Goal: Task Accomplishment & Management: Manage account settings

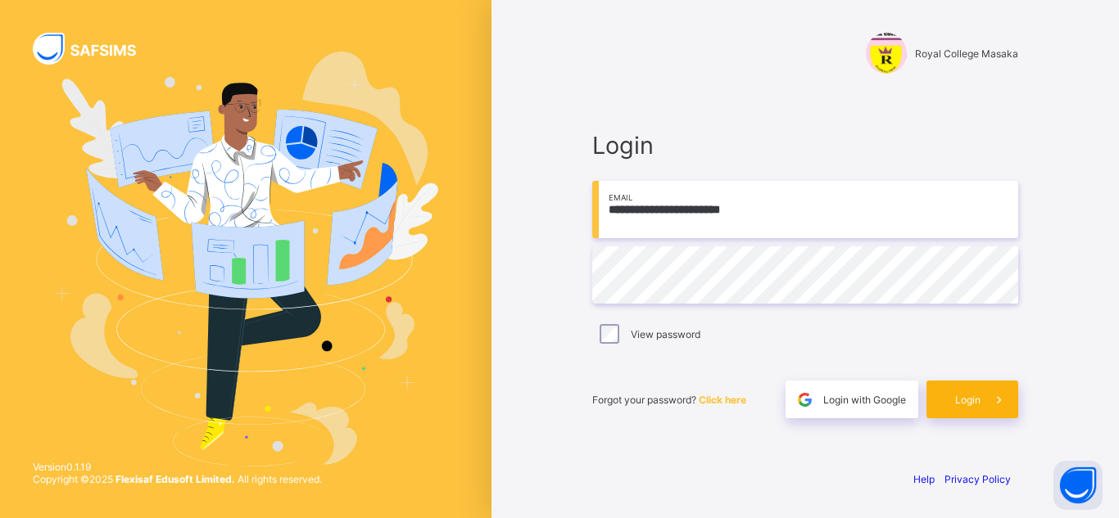
click at [983, 407] on span at bounding box center [999, 400] width 38 height 38
click at [685, 456] on div "**********" at bounding box center [805, 275] width 459 height 364
click at [987, 409] on span at bounding box center [999, 400] width 38 height 38
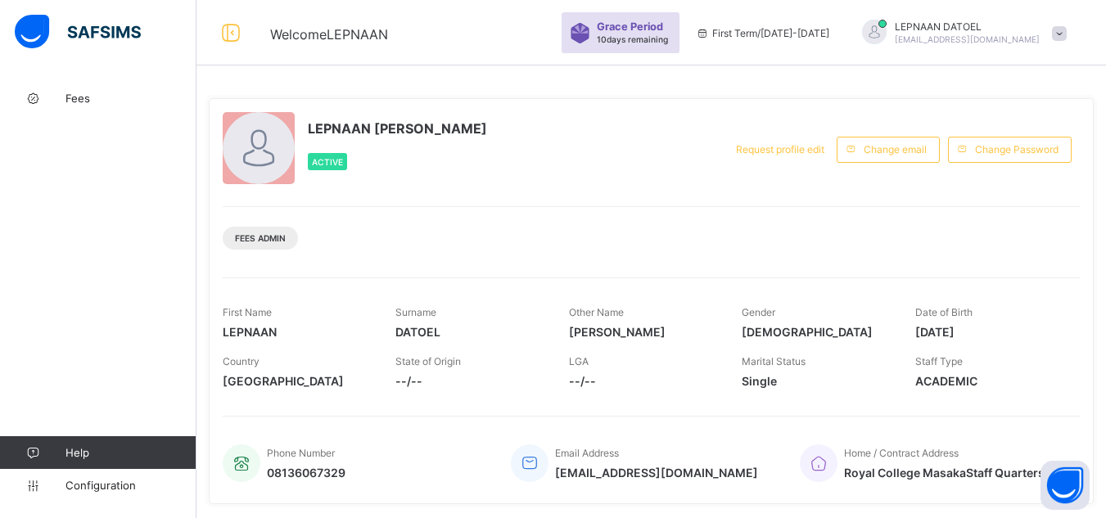
scroll to position [332, 0]
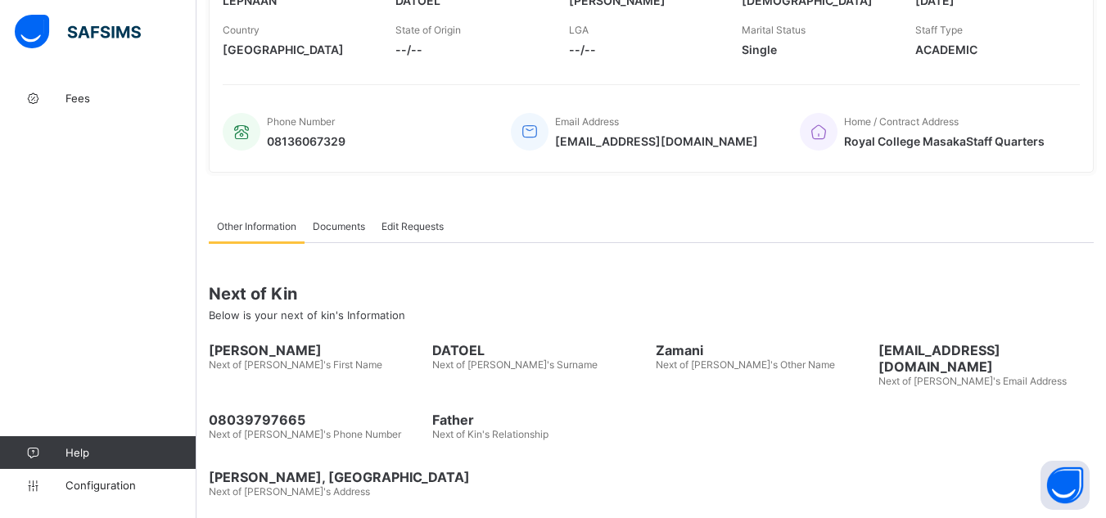
click at [192, 220] on div "Fees Help Configuration" at bounding box center [98, 292] width 197 height 453
click at [115, 94] on span "Fees" at bounding box center [131, 98] width 131 height 13
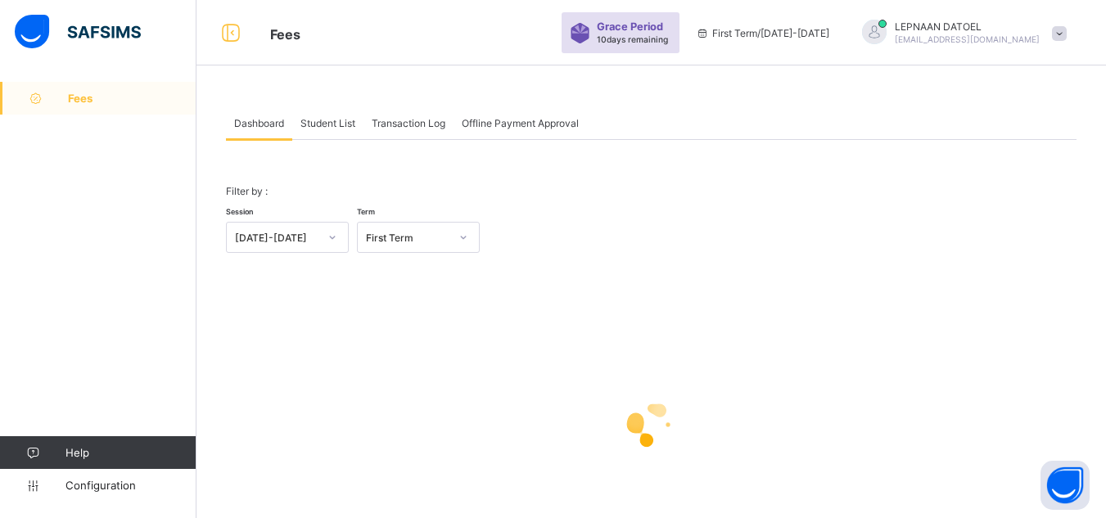
click at [325, 129] on div "Student List" at bounding box center [327, 122] width 71 height 33
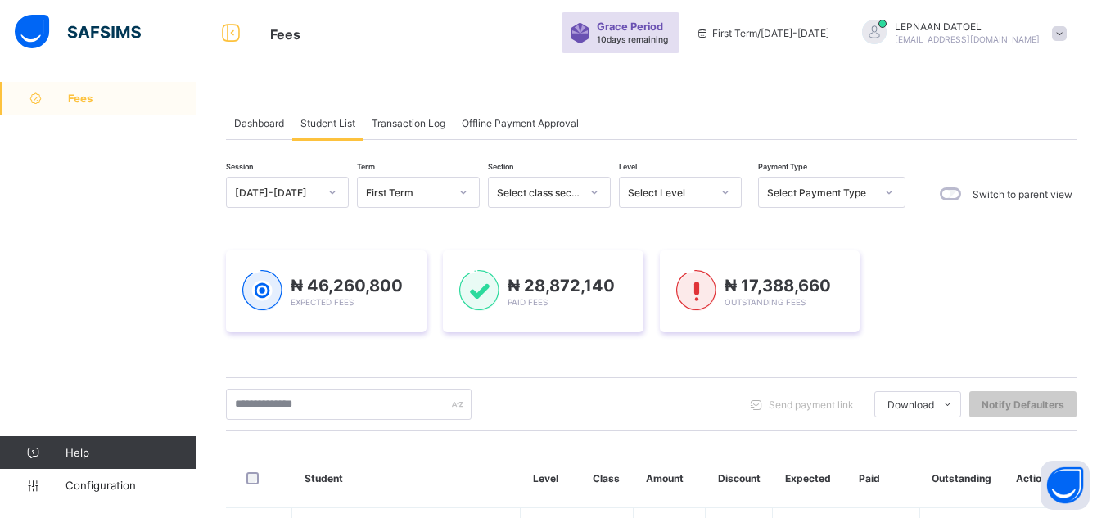
scroll to position [640, 0]
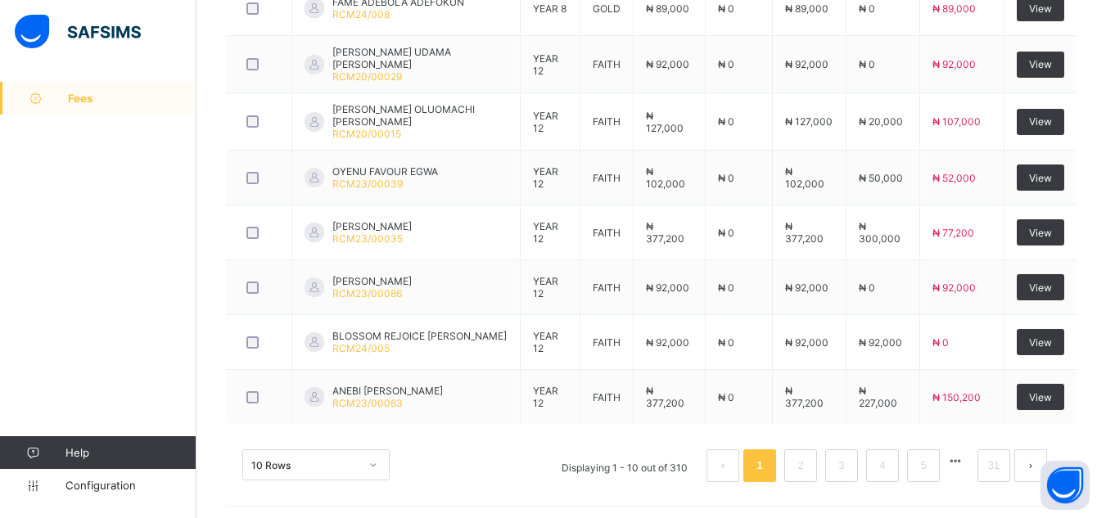
click at [234, 491] on div "10 Rows Displaying 1 - 10 out of 310 1 2 3 4 5 31" at bounding box center [651, 458] width 851 height 82
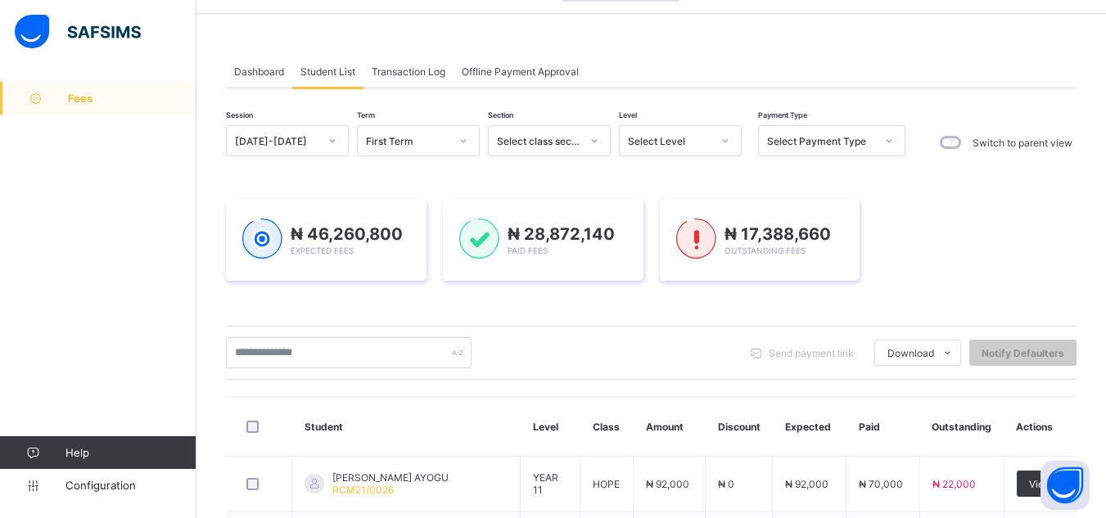
scroll to position [50, 0]
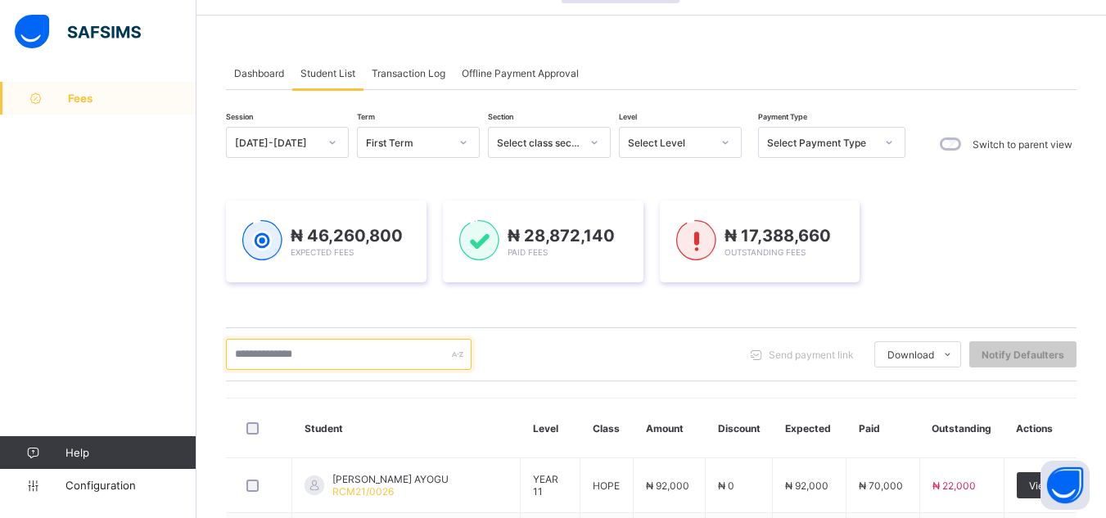
click at [263, 351] on input "text" at bounding box center [349, 354] width 246 height 31
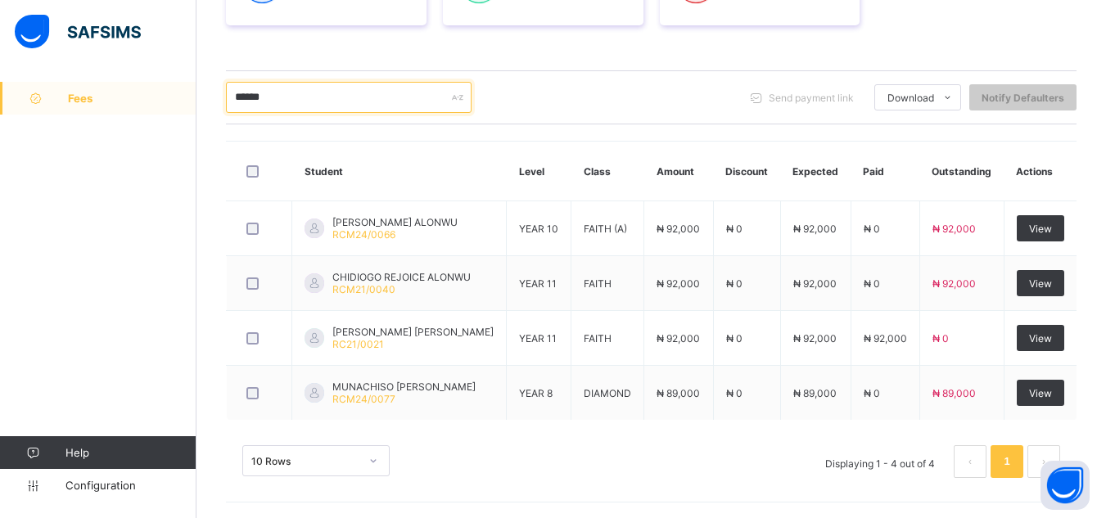
scroll to position [308, 0]
type input "******"
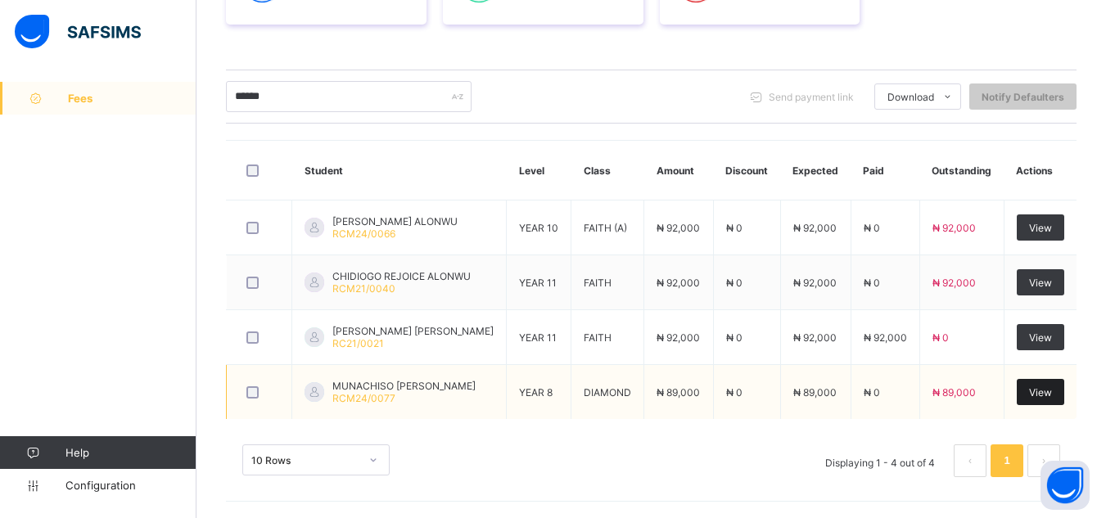
click at [1042, 396] on span "View" at bounding box center [1040, 393] width 23 height 12
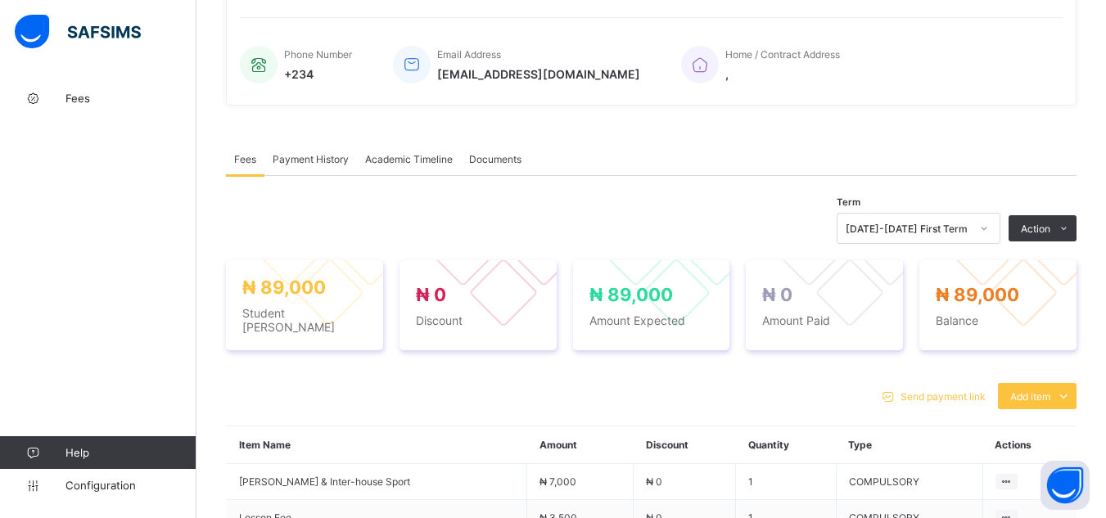
scroll to position [469, 0]
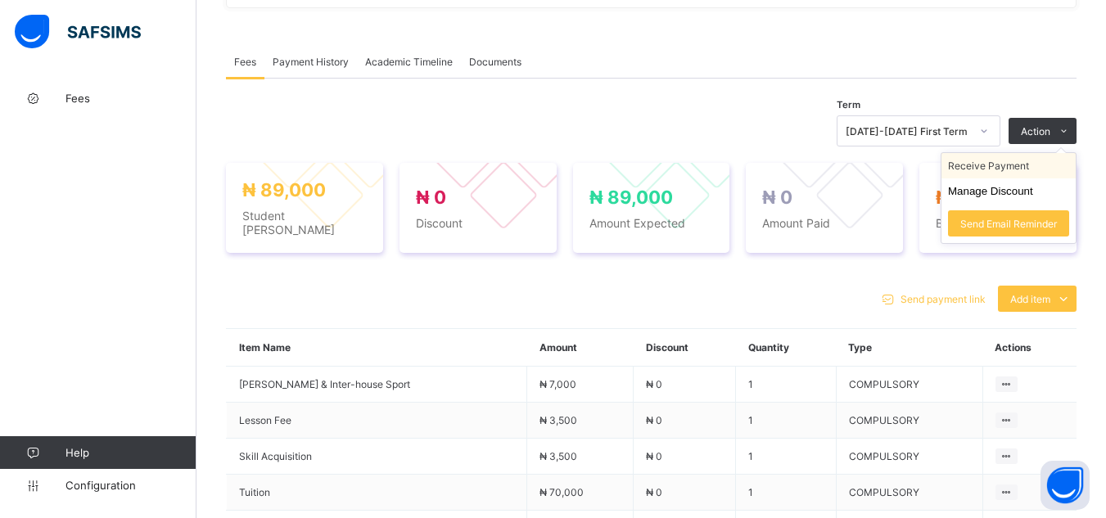
click at [1028, 171] on li "Receive Payment" at bounding box center [1009, 165] width 134 height 25
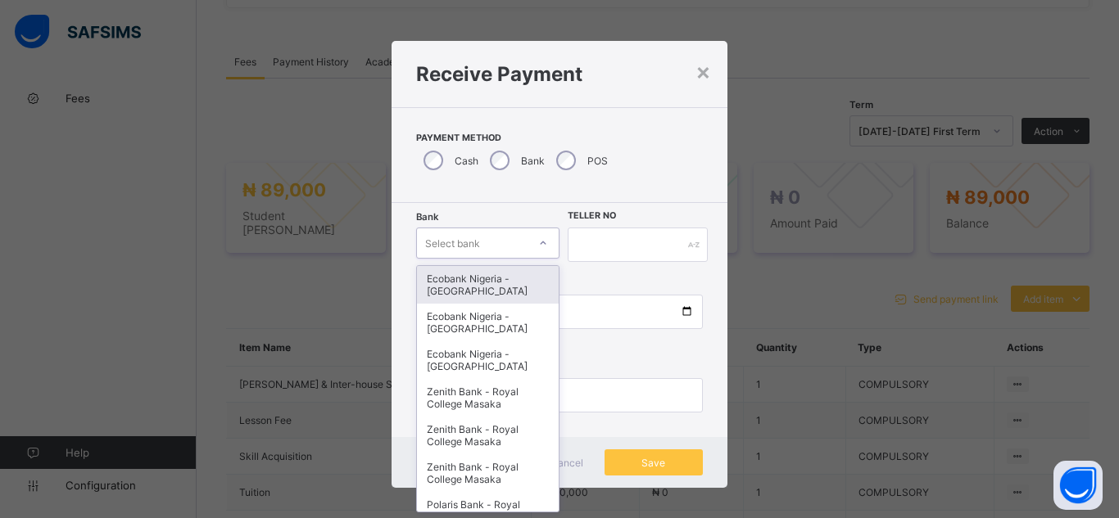
click at [531, 242] on div at bounding box center [543, 243] width 28 height 26
click at [497, 283] on div "Ecobank Nigeria - [GEOGRAPHIC_DATA]" at bounding box center [488, 285] width 142 height 38
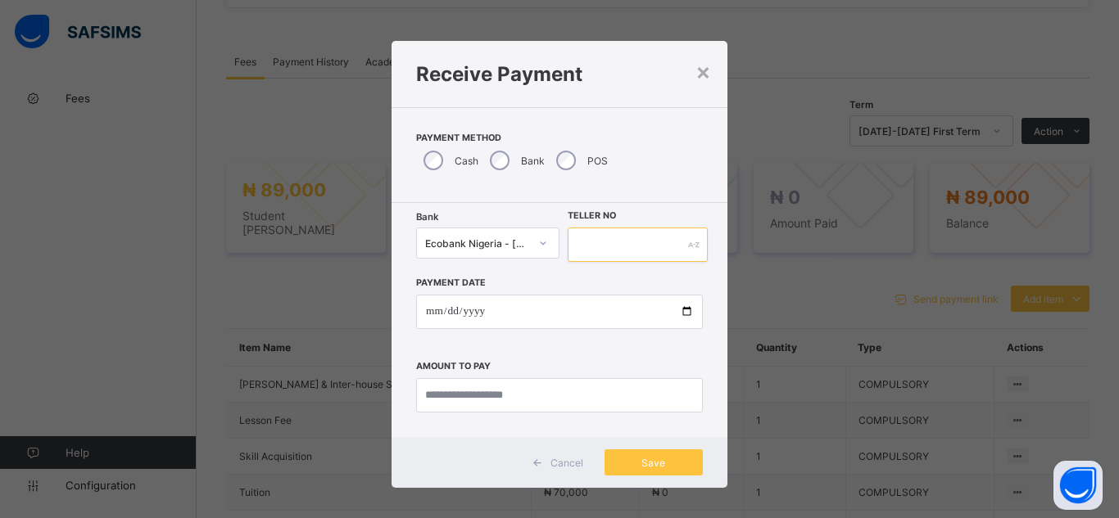
click at [595, 247] on input "text" at bounding box center [638, 245] width 140 height 34
type input "********"
click at [681, 308] on input "date" at bounding box center [559, 312] width 287 height 34
type input "**********"
click at [436, 388] on input "currency" at bounding box center [559, 395] width 287 height 34
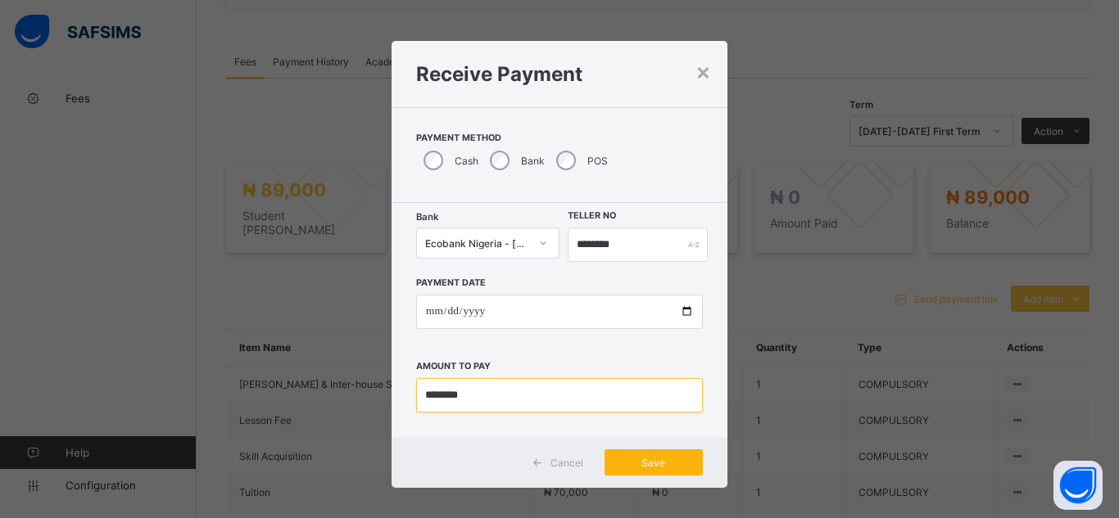
type input "********"
click at [663, 472] on div "Save" at bounding box center [653, 463] width 98 height 26
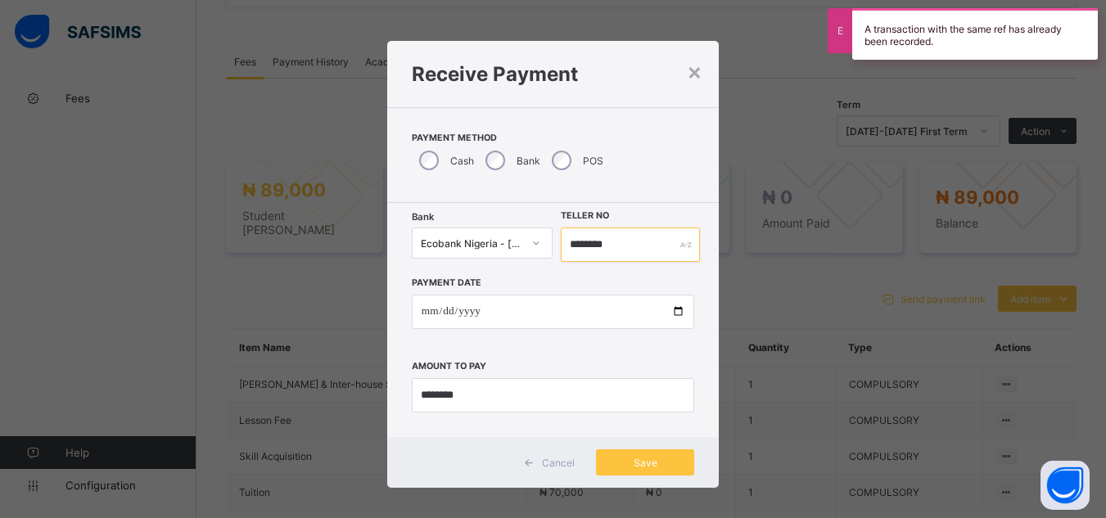
click at [595, 244] on input "********" at bounding box center [630, 245] width 138 height 34
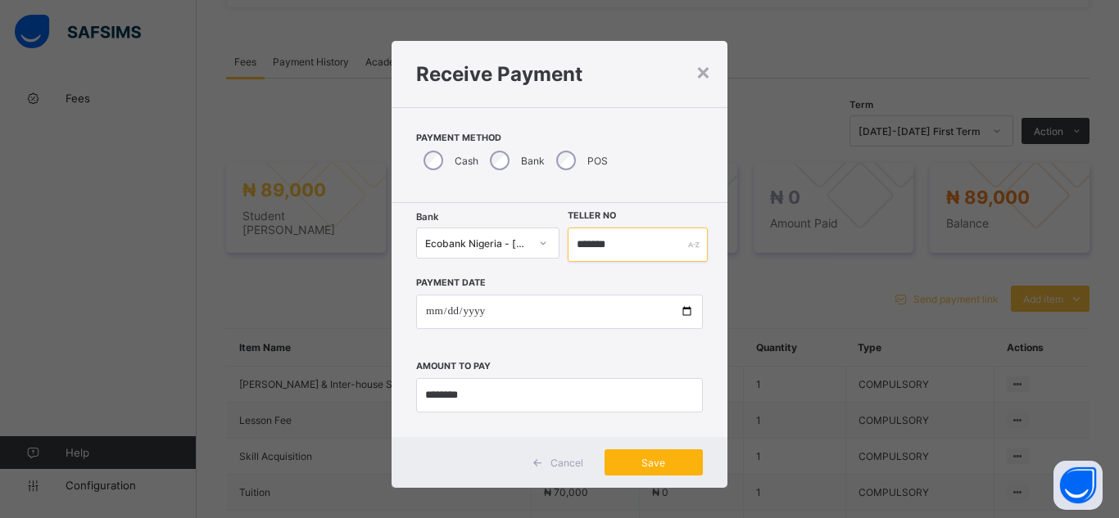
type input "*******"
click at [632, 463] on span "Save" at bounding box center [654, 463] width 74 height 12
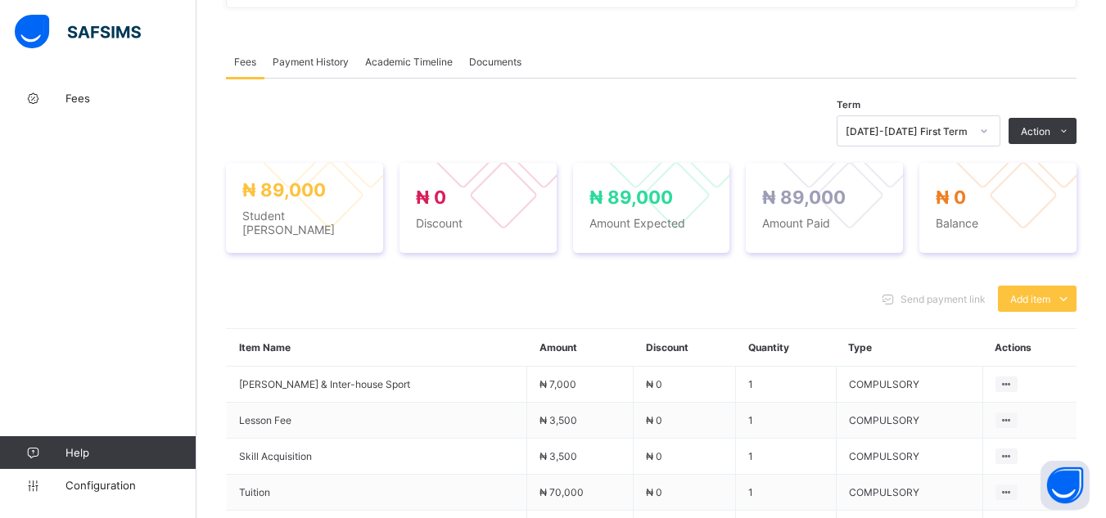
scroll to position [703, 0]
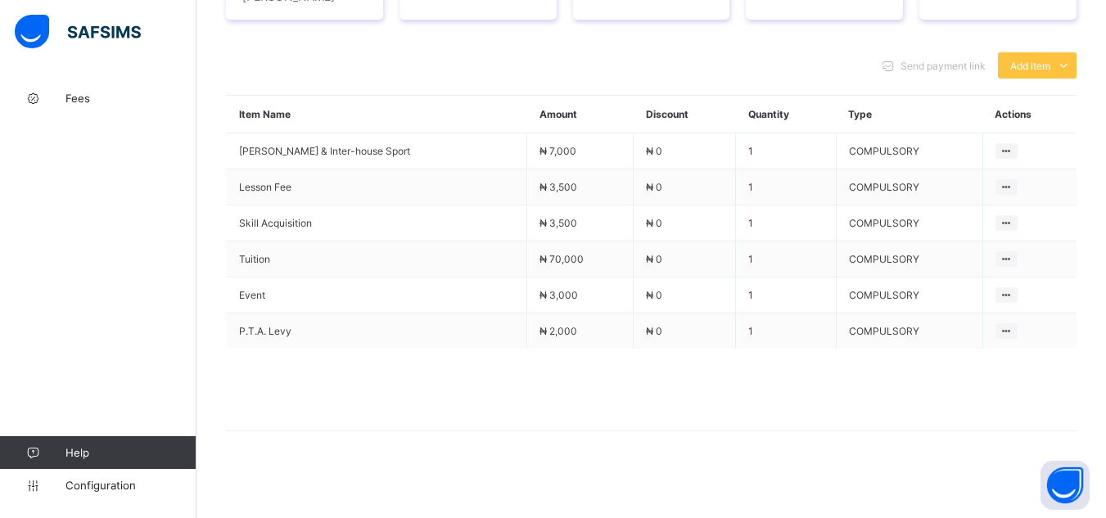
click at [826, 463] on div "Term [DATE]-[DATE] First Term Action Receive Payment Manage Discount Send Email…" at bounding box center [651, 173] width 851 height 599
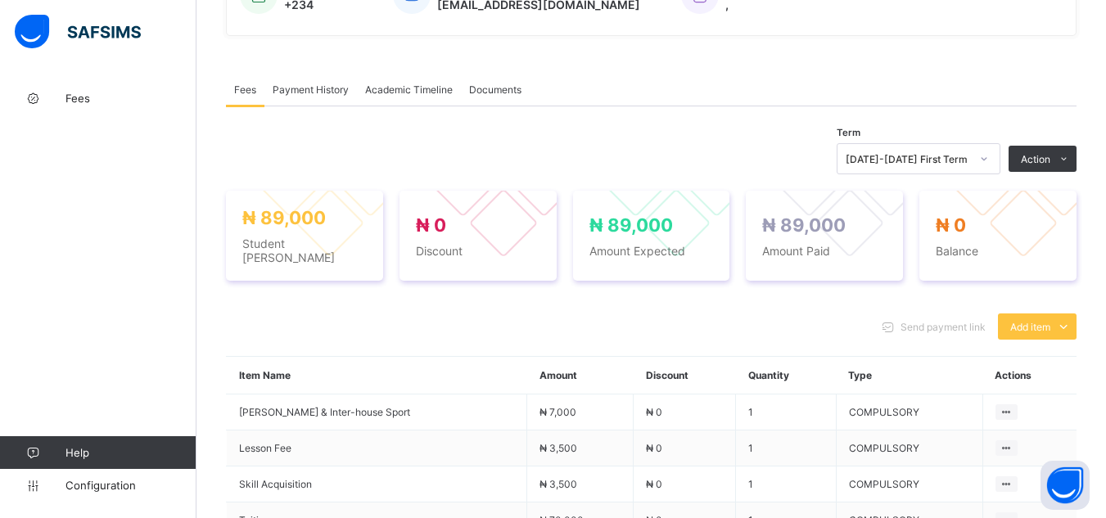
scroll to position [441, 0]
click at [318, 97] on span "Payment History" at bounding box center [311, 90] width 76 height 12
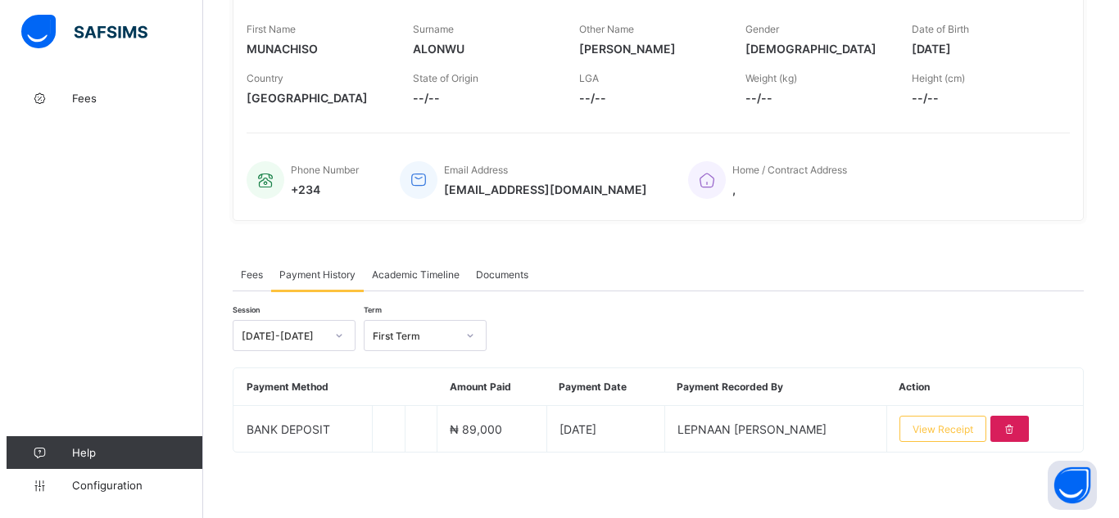
scroll to position [261, 0]
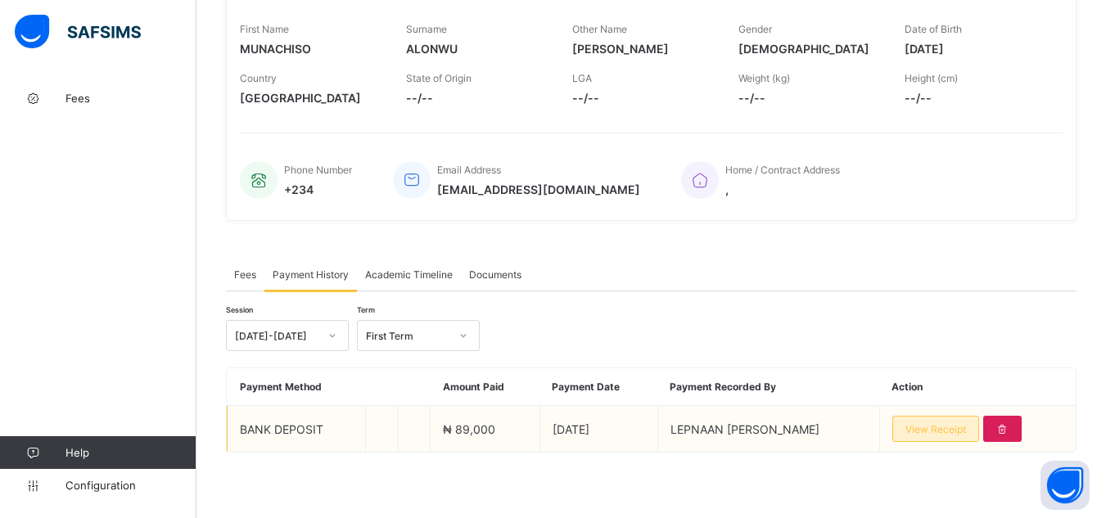
click at [952, 428] on span "View Receipt" at bounding box center [936, 429] width 61 height 12
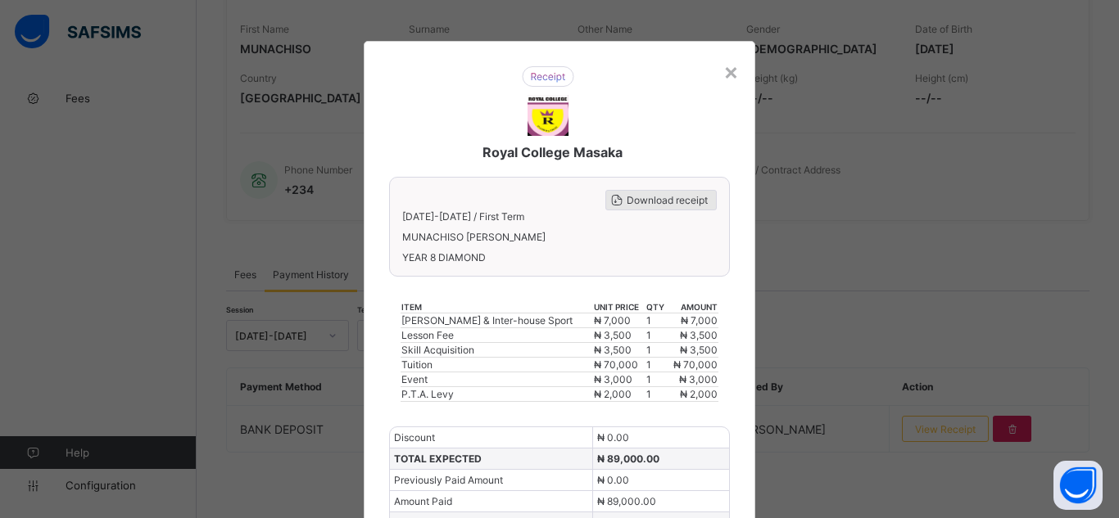
click at [667, 204] on span "Download receipt" at bounding box center [667, 200] width 81 height 12
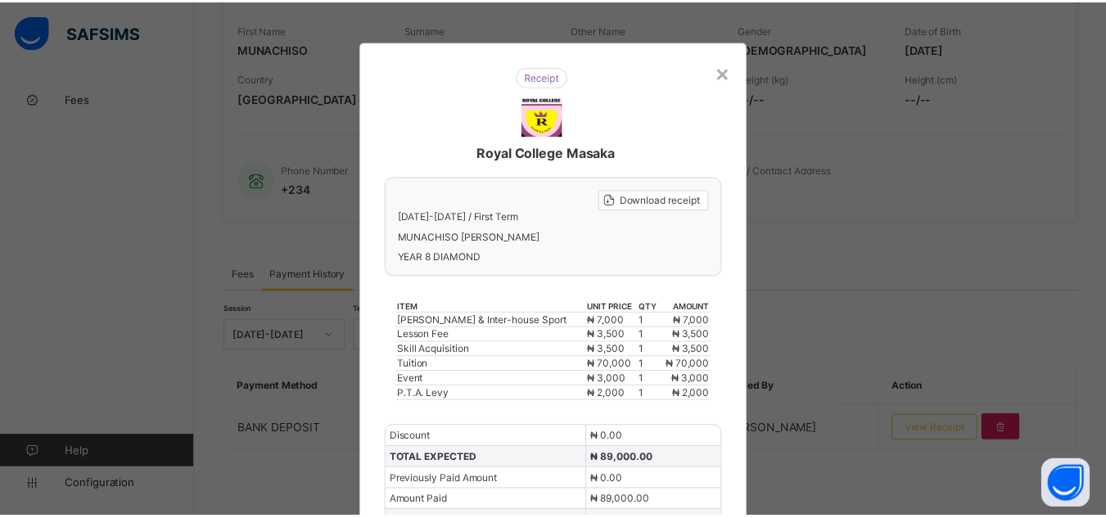
scroll to position [0, 0]
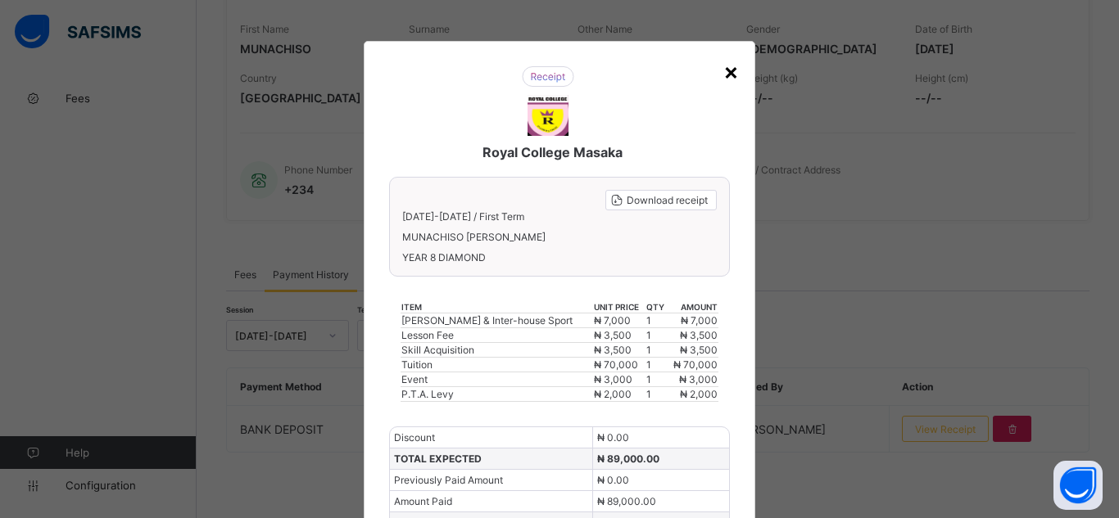
click at [726, 71] on div "×" at bounding box center [731, 71] width 16 height 28
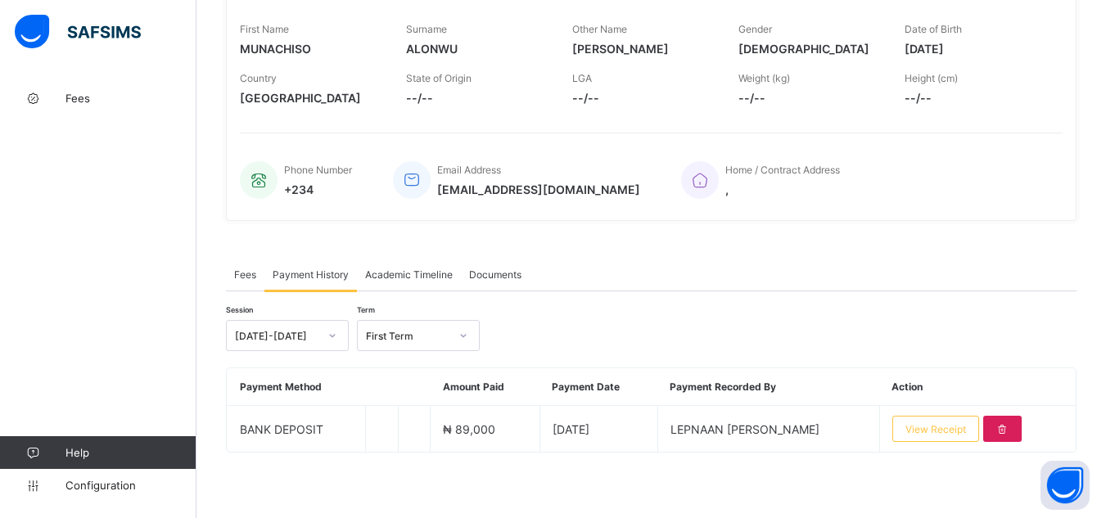
click at [215, 237] on div "× Delete Document This action would delete the document with name: from the sys…" at bounding box center [652, 172] width 910 height 693
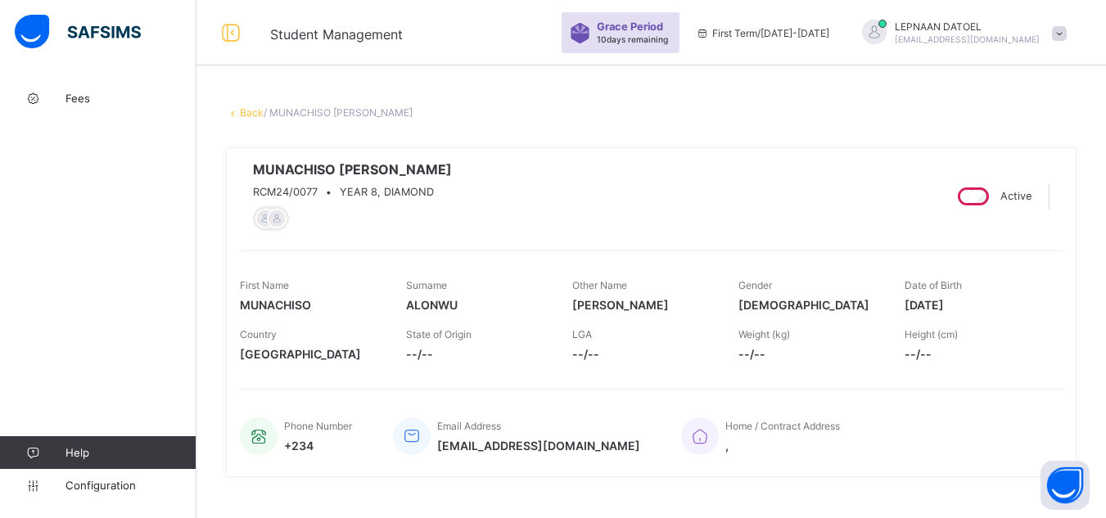
click at [261, 111] on link "Back" at bounding box center [252, 112] width 24 height 12
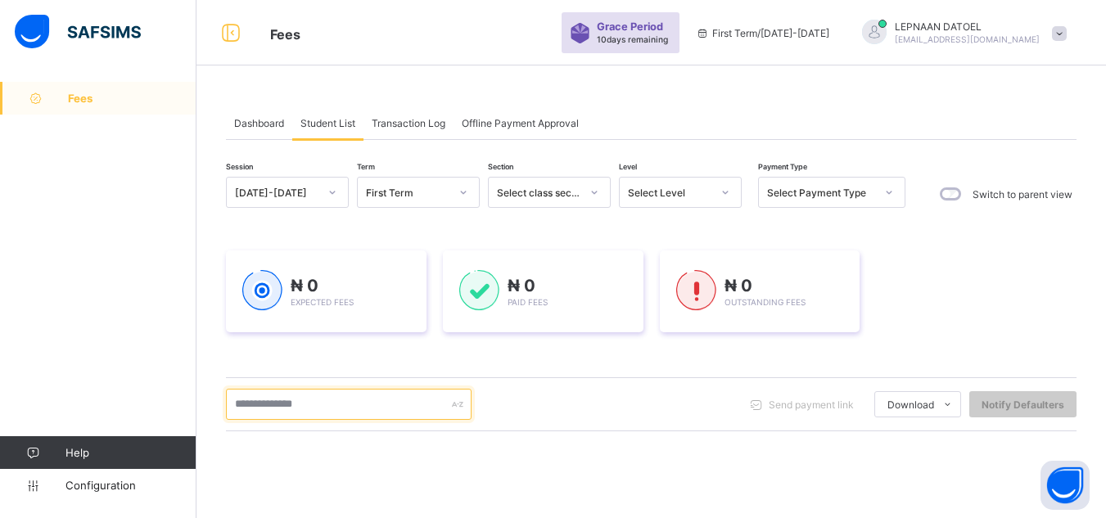
click at [269, 405] on input "text" at bounding box center [349, 404] width 246 height 31
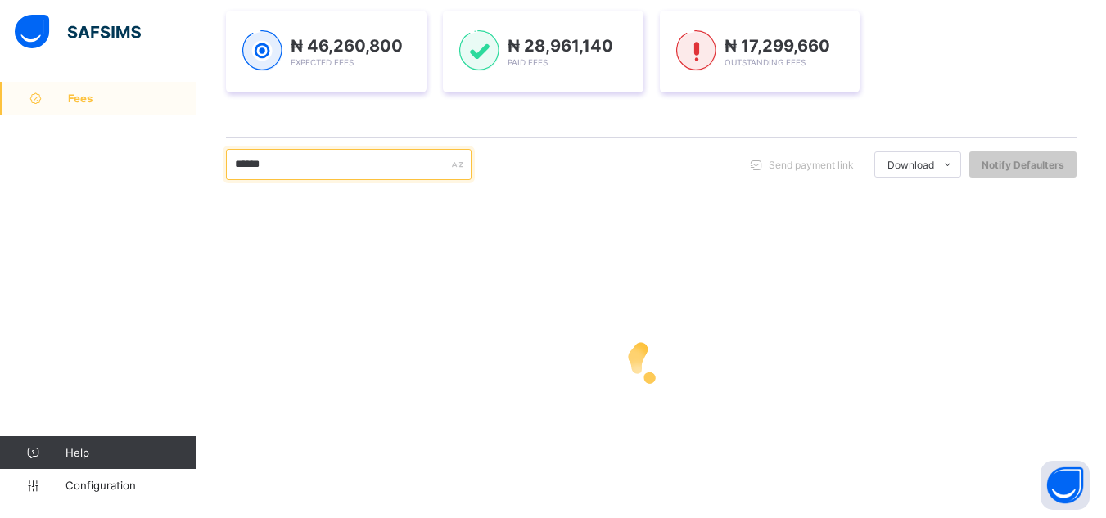
scroll to position [264, 0]
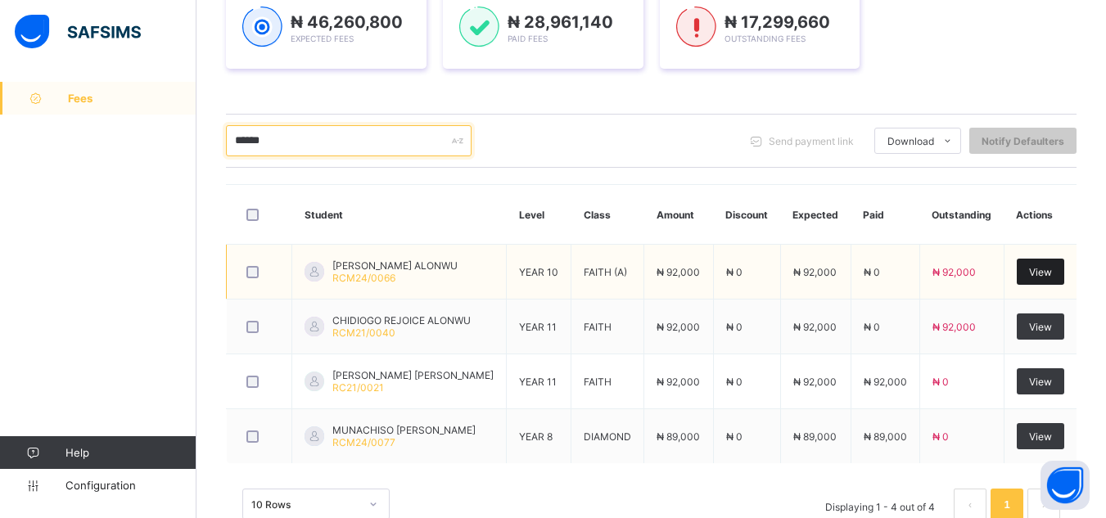
type input "******"
click at [1044, 275] on span "View" at bounding box center [1040, 272] width 23 height 12
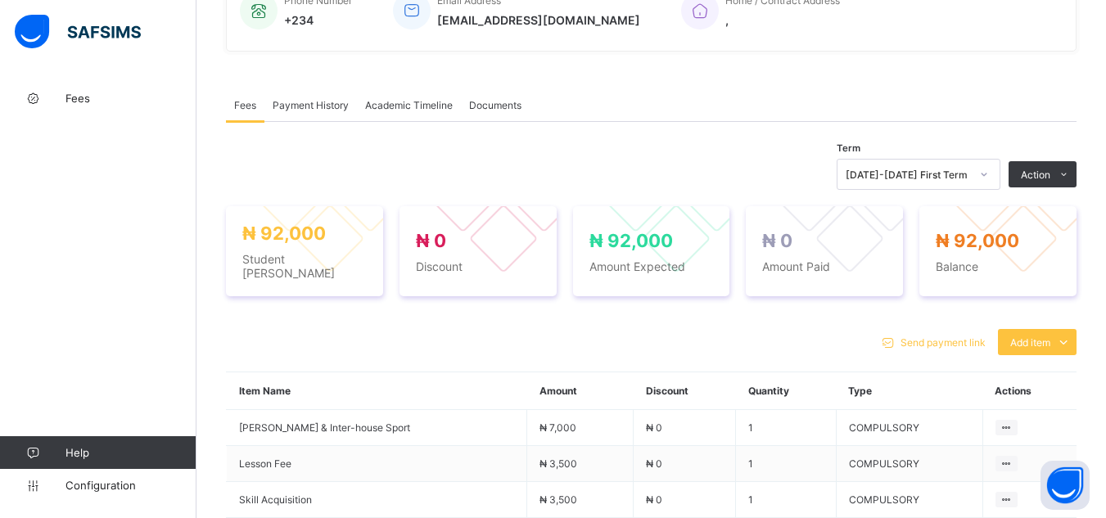
scroll to position [453, 0]
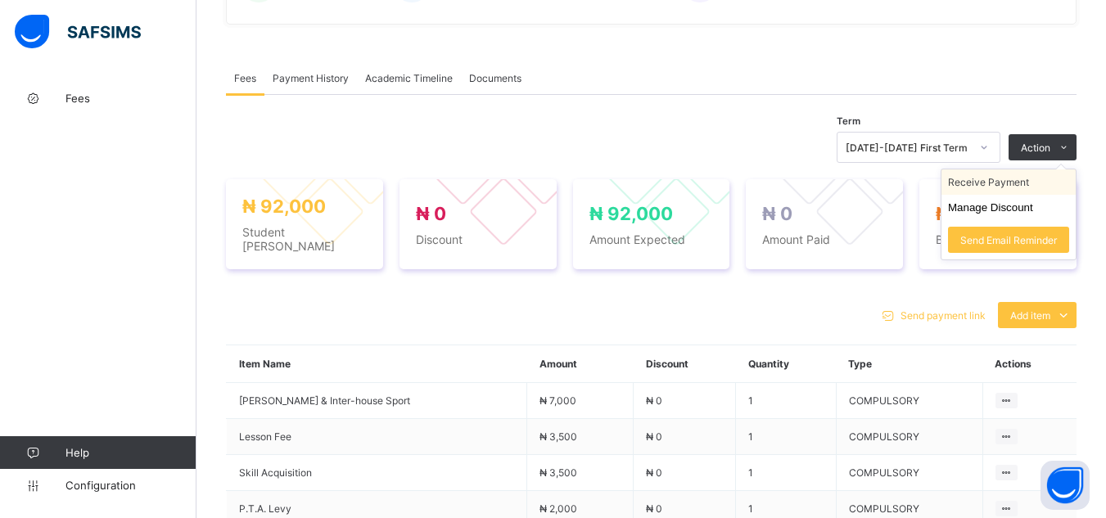
click at [993, 189] on li "Receive Payment" at bounding box center [1009, 182] width 134 height 25
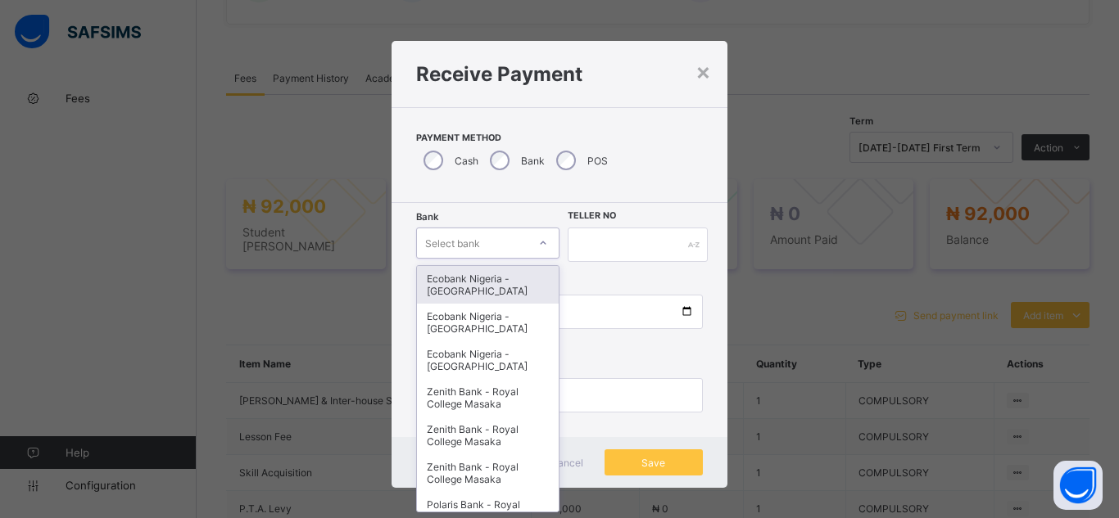
click at [542, 247] on icon at bounding box center [543, 243] width 10 height 16
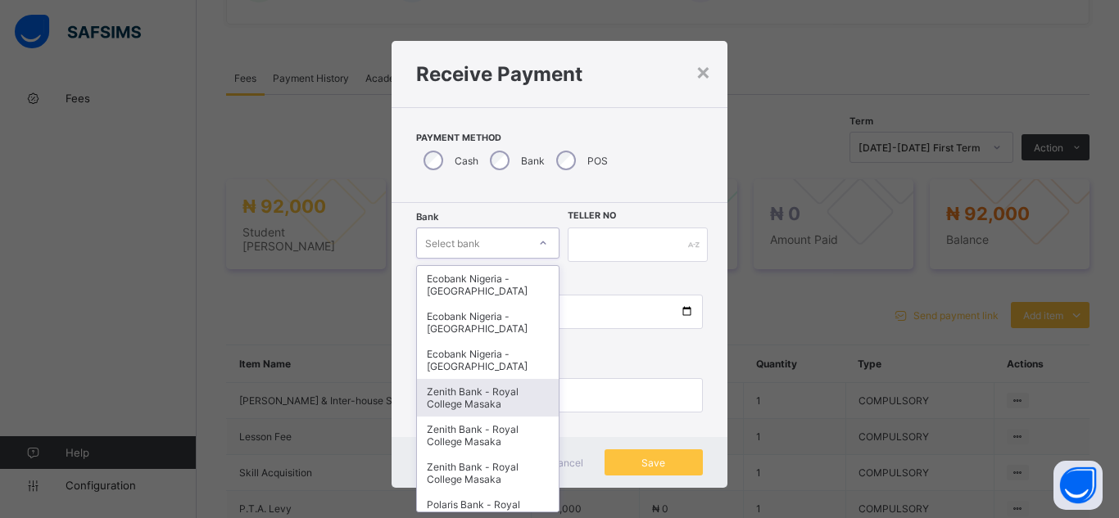
click at [524, 403] on div "Zenith Bank - Royal College Masaka" at bounding box center [488, 398] width 142 height 38
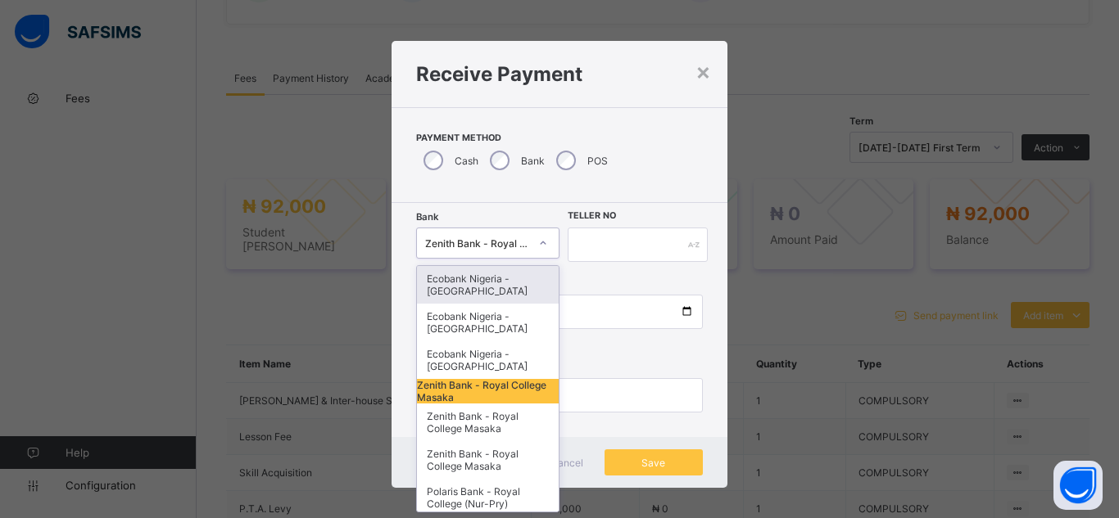
click at [527, 246] on div at bounding box center [542, 242] width 31 height 29
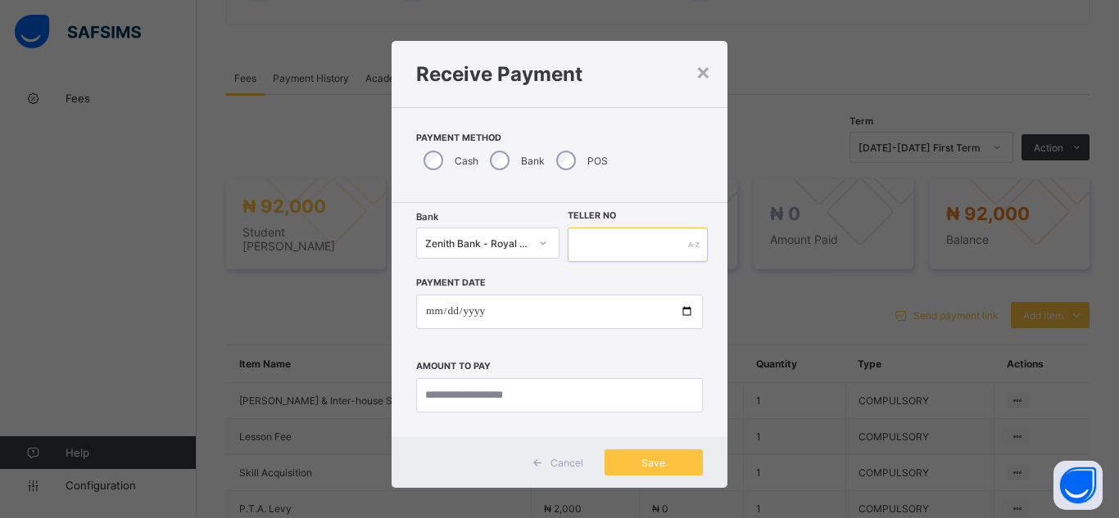
click at [601, 243] on input "text" at bounding box center [638, 245] width 140 height 34
type input "********"
click at [684, 313] on input "date" at bounding box center [559, 312] width 287 height 34
type input "**********"
click at [433, 392] on input "currency" at bounding box center [559, 395] width 287 height 34
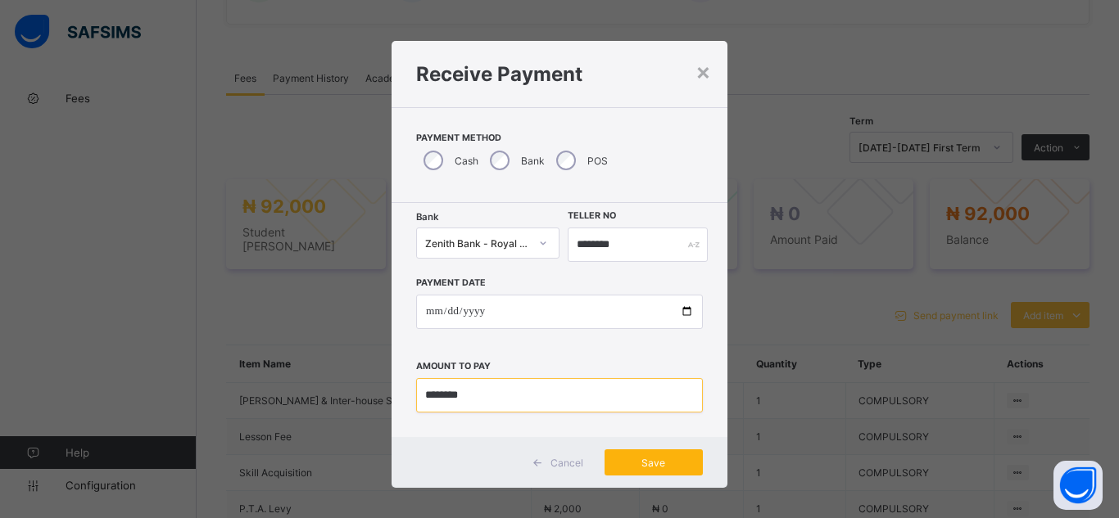
type input "********"
click at [653, 468] on span "Save" at bounding box center [654, 463] width 74 height 12
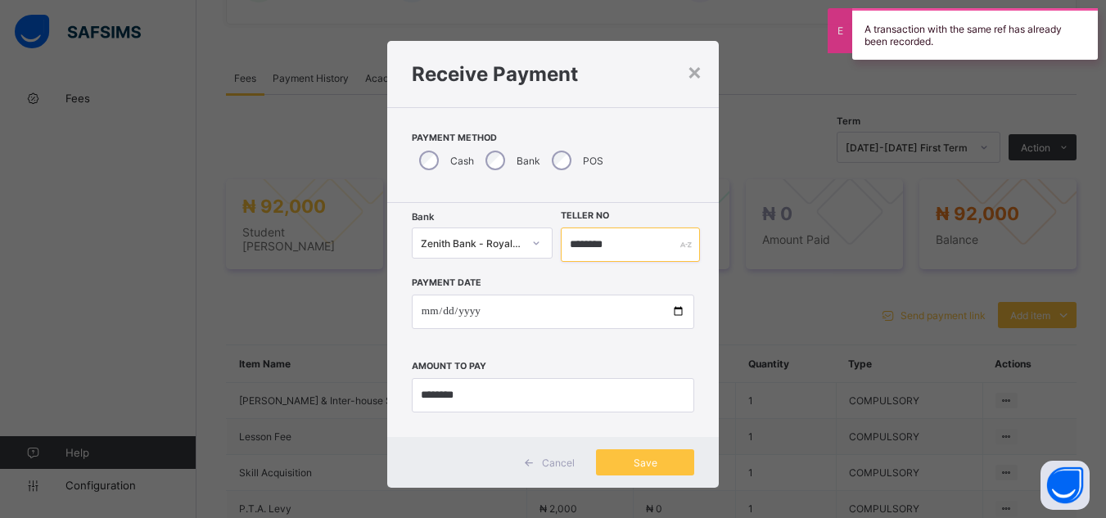
click at [612, 242] on input "********" at bounding box center [630, 245] width 138 height 34
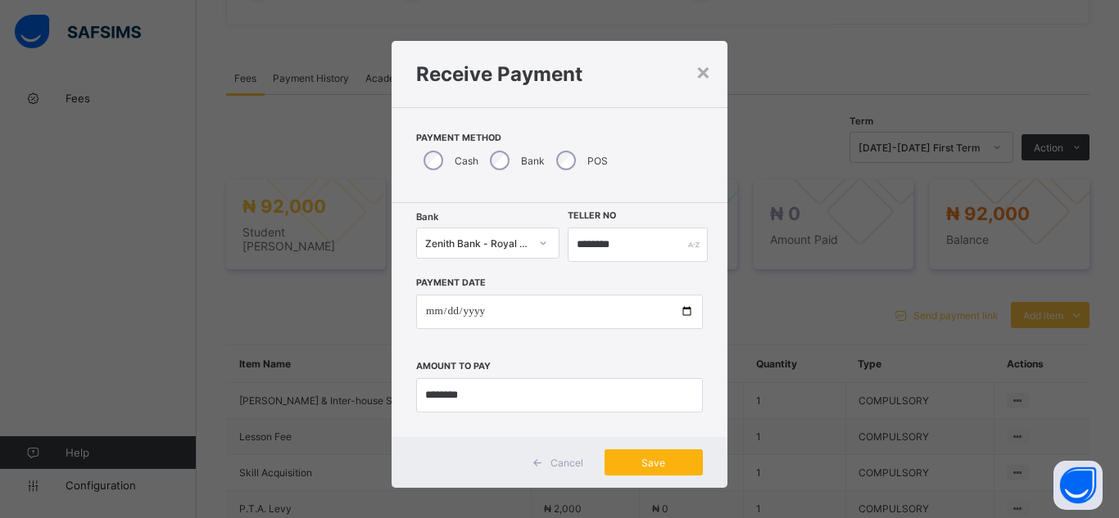
click at [648, 455] on div "Save" at bounding box center [653, 463] width 98 height 26
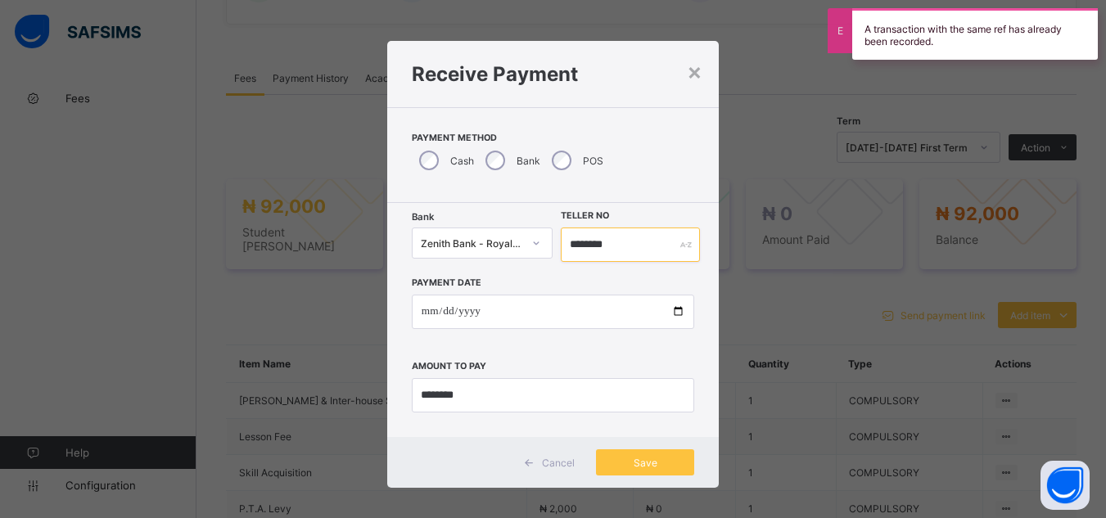
click at [596, 250] on input "********" at bounding box center [630, 245] width 138 height 34
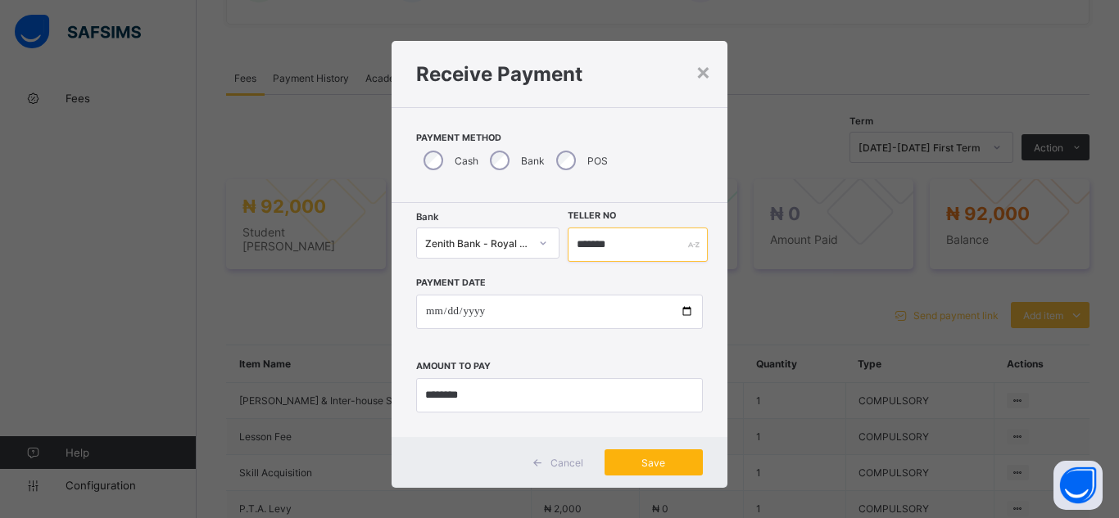
type input "*******"
click at [672, 466] on span "Save" at bounding box center [654, 463] width 74 height 12
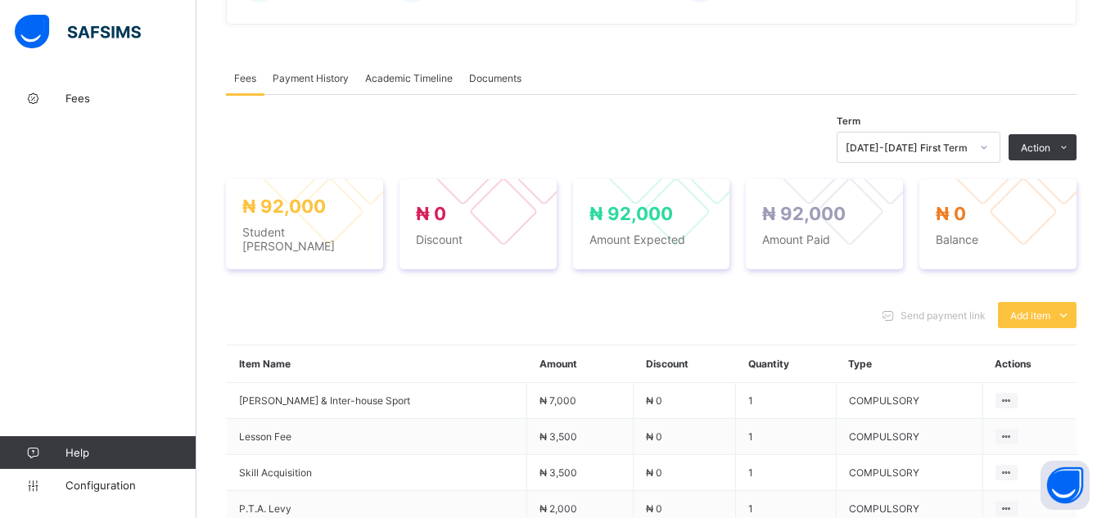
click at [316, 83] on span "Payment History" at bounding box center [311, 78] width 76 height 12
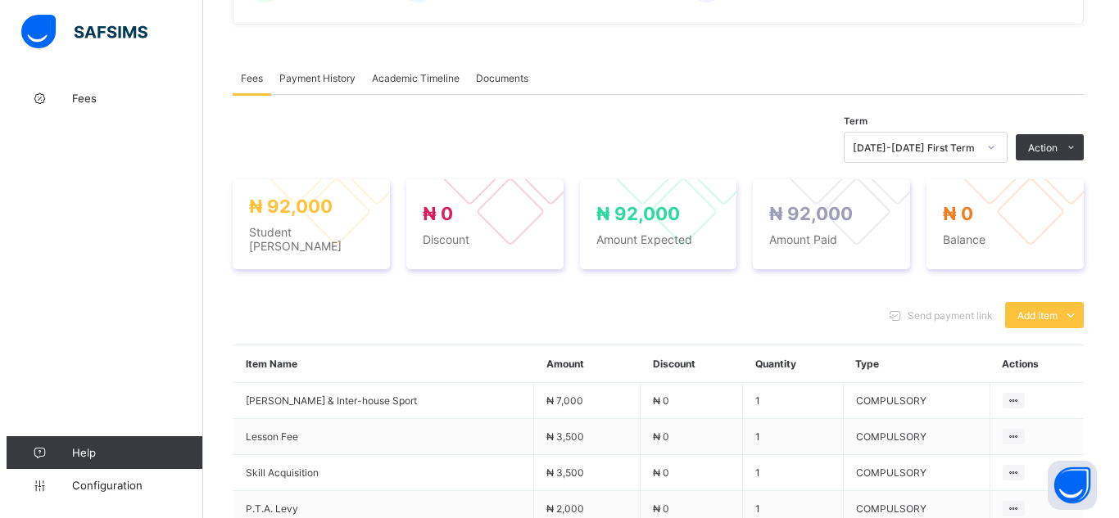
scroll to position [261, 0]
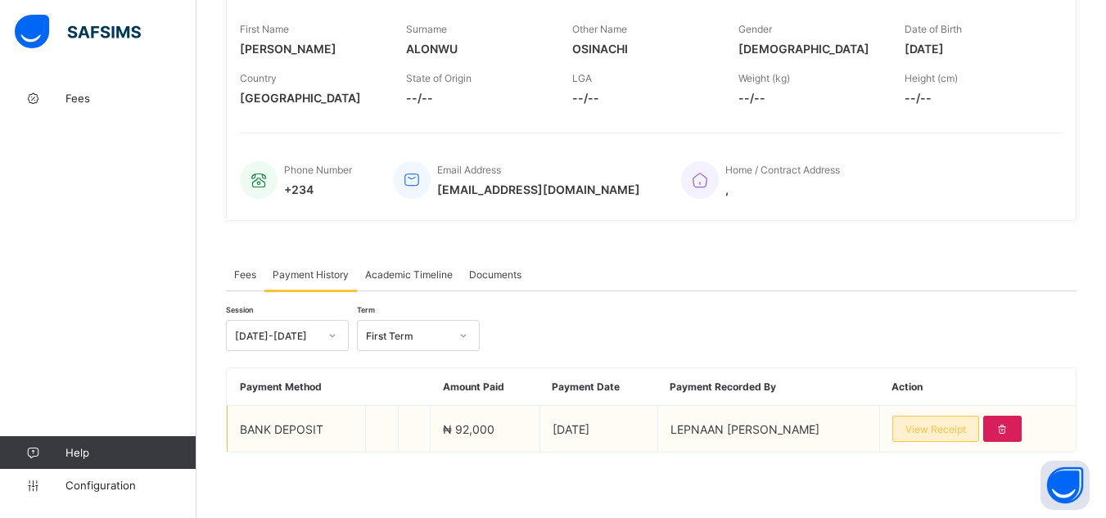
click at [955, 433] on span "View Receipt" at bounding box center [936, 429] width 61 height 12
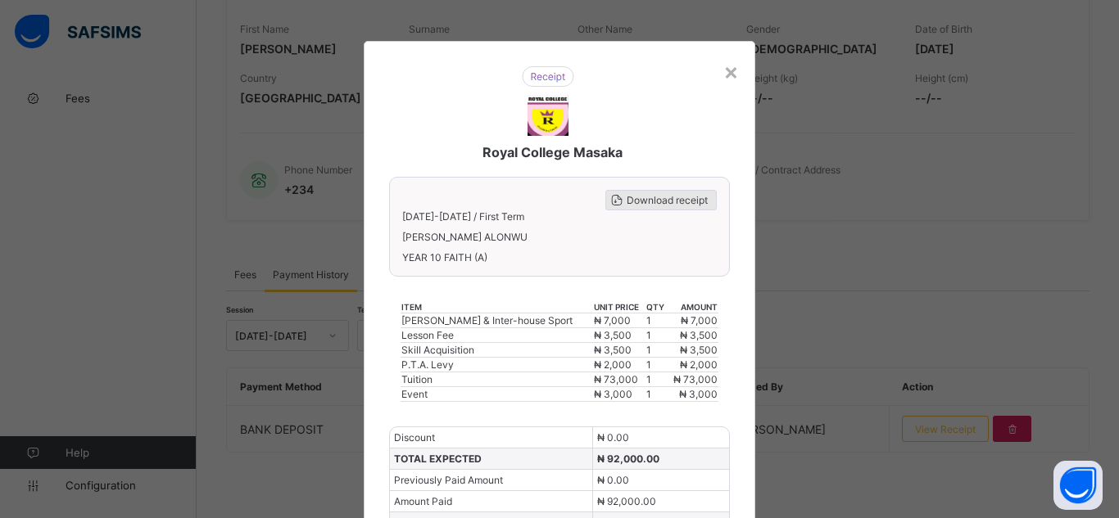
click at [654, 208] on div "Download receipt" at bounding box center [660, 200] width 111 height 20
click at [648, 197] on span "Download receipt" at bounding box center [667, 200] width 81 height 12
click at [729, 78] on div "×" at bounding box center [731, 71] width 16 height 28
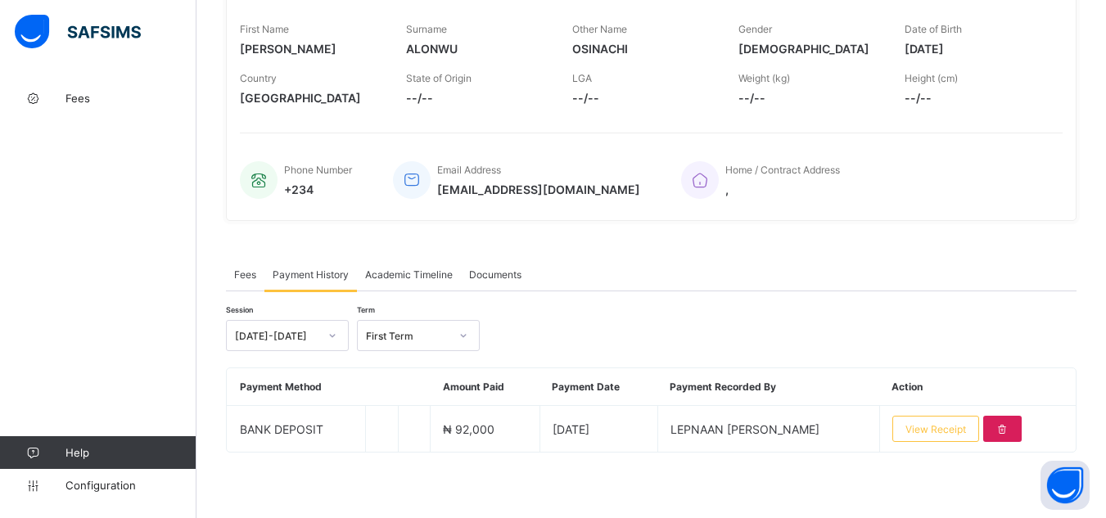
click at [209, 220] on div "× Delete Document This action would delete the document with name: from the sys…" at bounding box center [652, 172] width 910 height 693
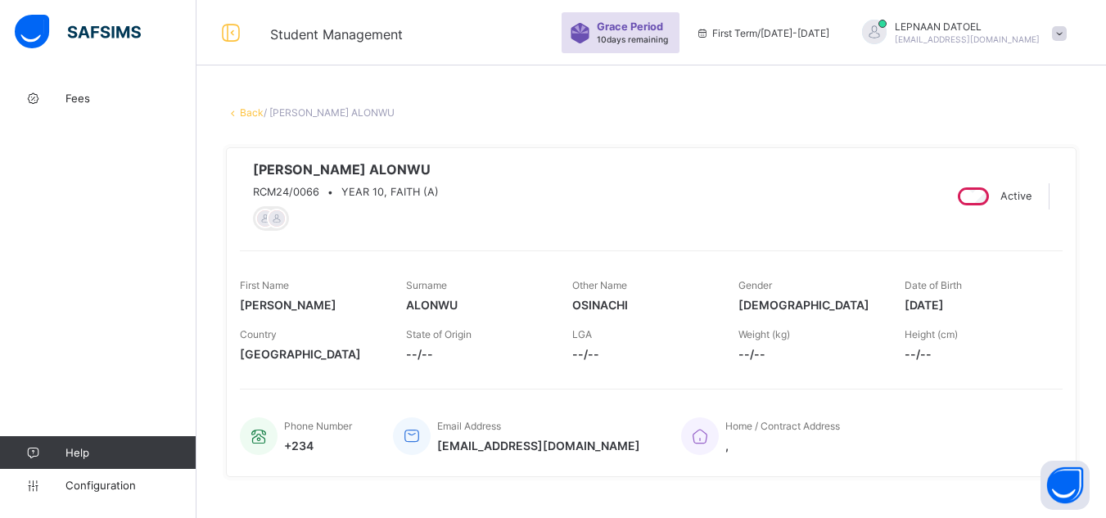
click at [241, 115] on link "Back" at bounding box center [252, 112] width 24 height 12
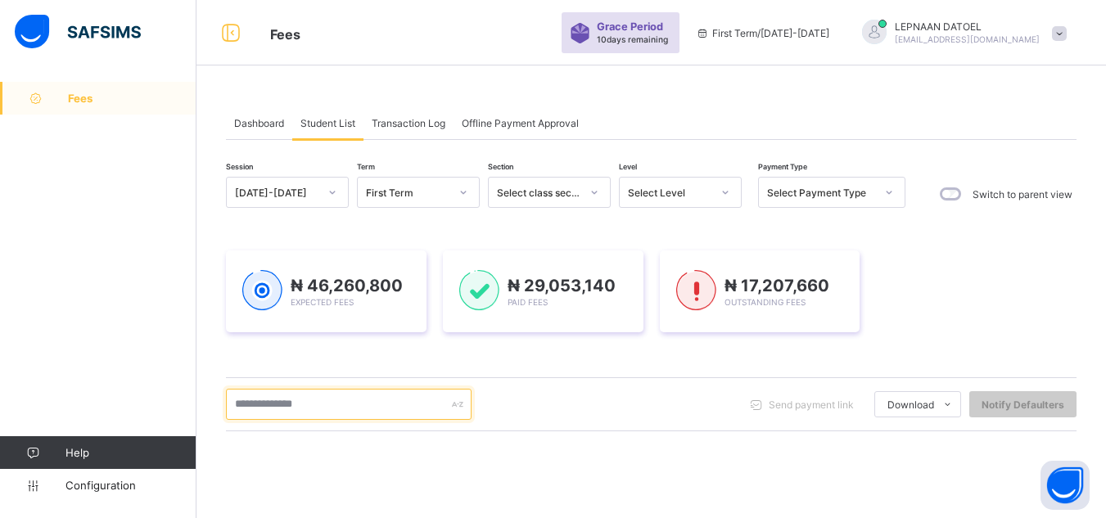
click at [294, 409] on input "text" at bounding box center [349, 404] width 246 height 31
type input "******"
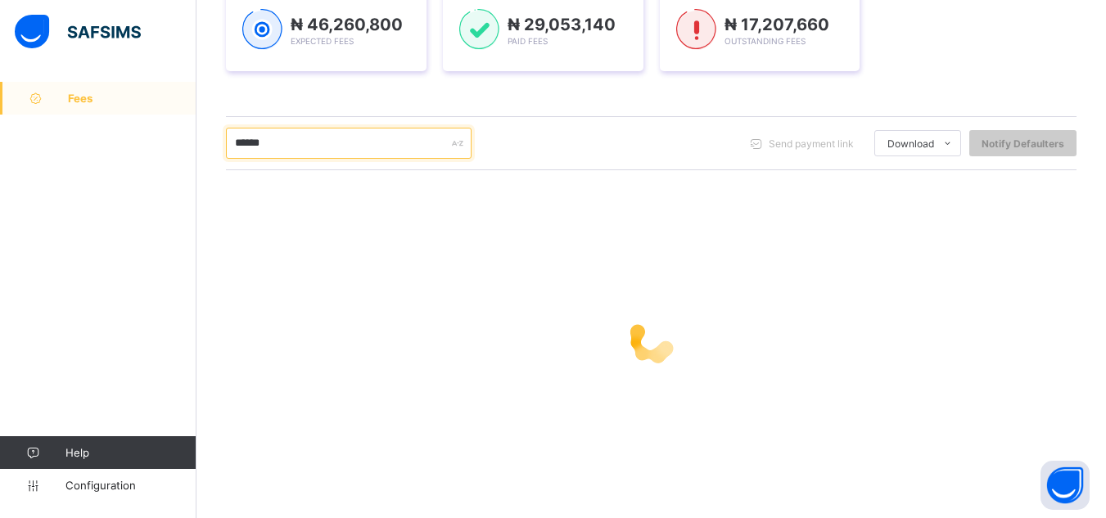
scroll to position [264, 0]
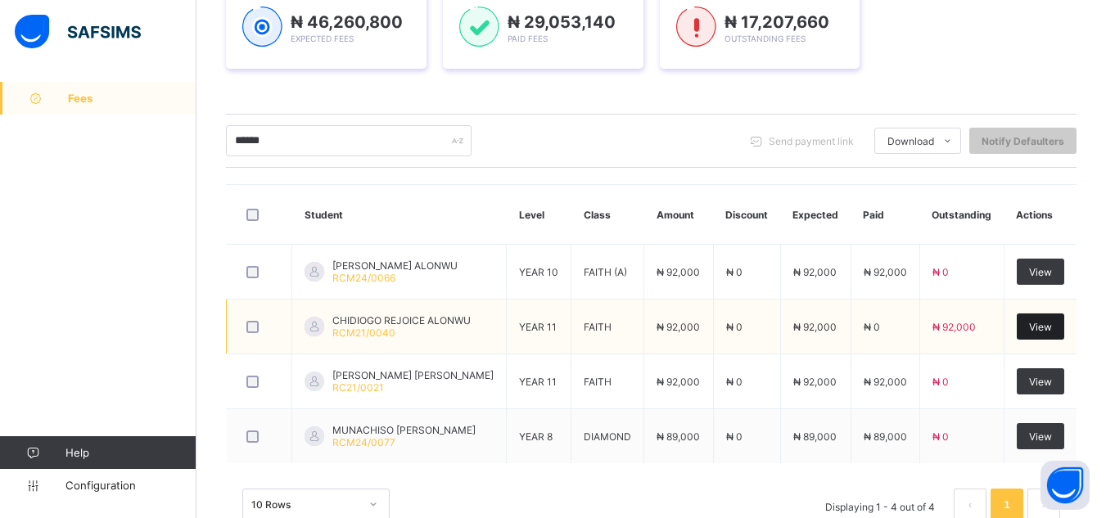
click at [1026, 326] on div "View" at bounding box center [1040, 327] width 47 height 26
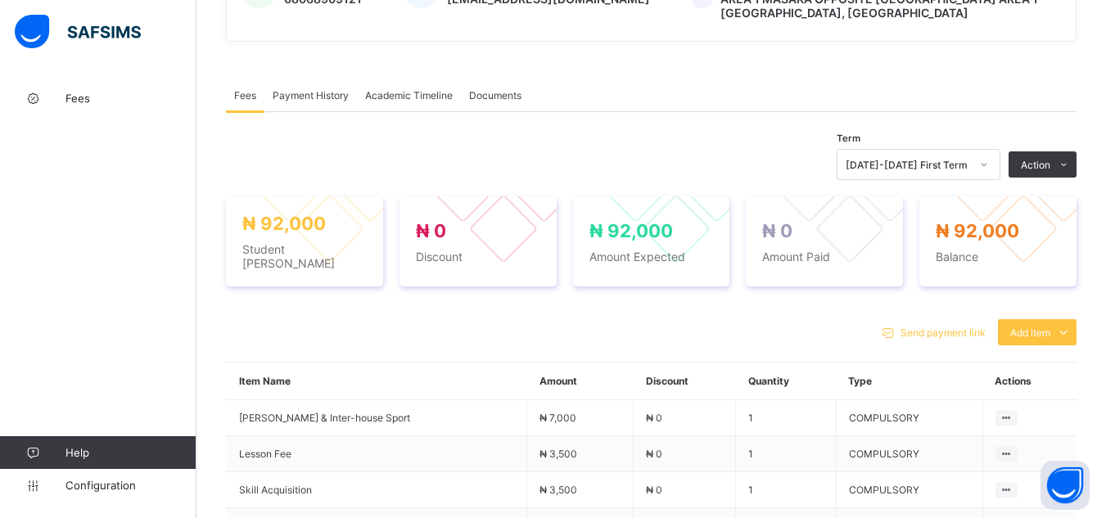
scroll to position [513, 0]
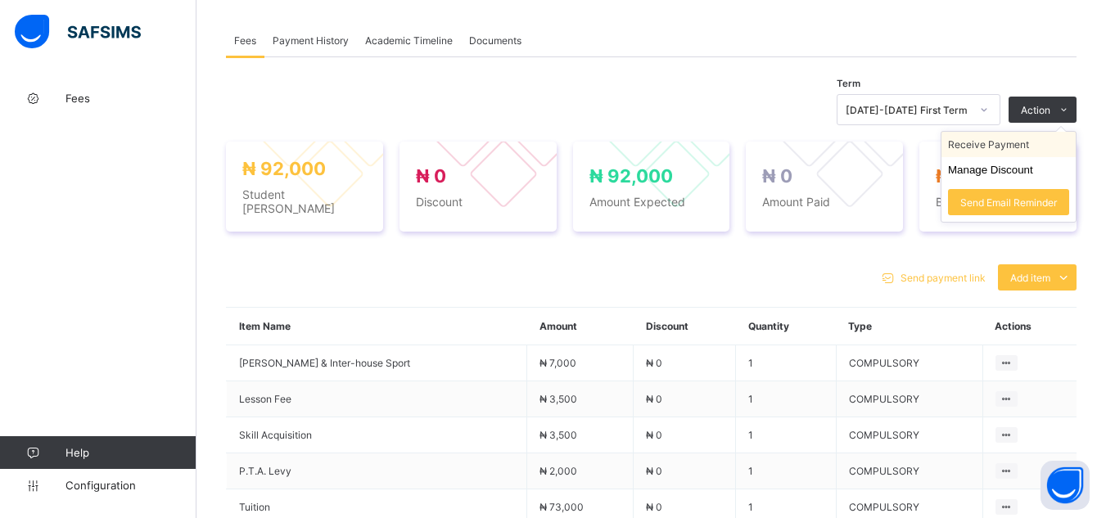
click at [1044, 137] on li "Receive Payment" at bounding box center [1009, 144] width 134 height 25
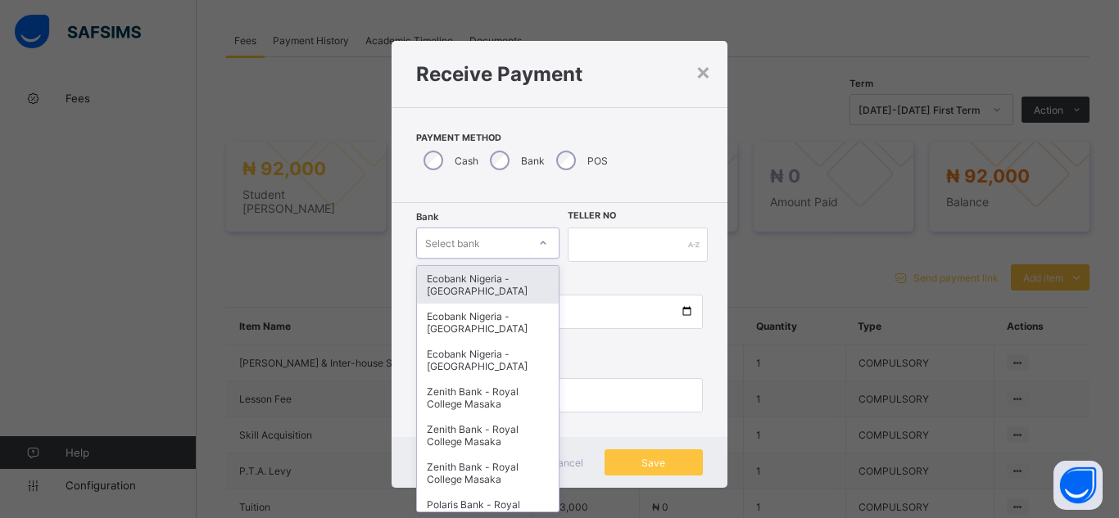
click at [453, 242] on div "Select bank" at bounding box center [452, 243] width 55 height 31
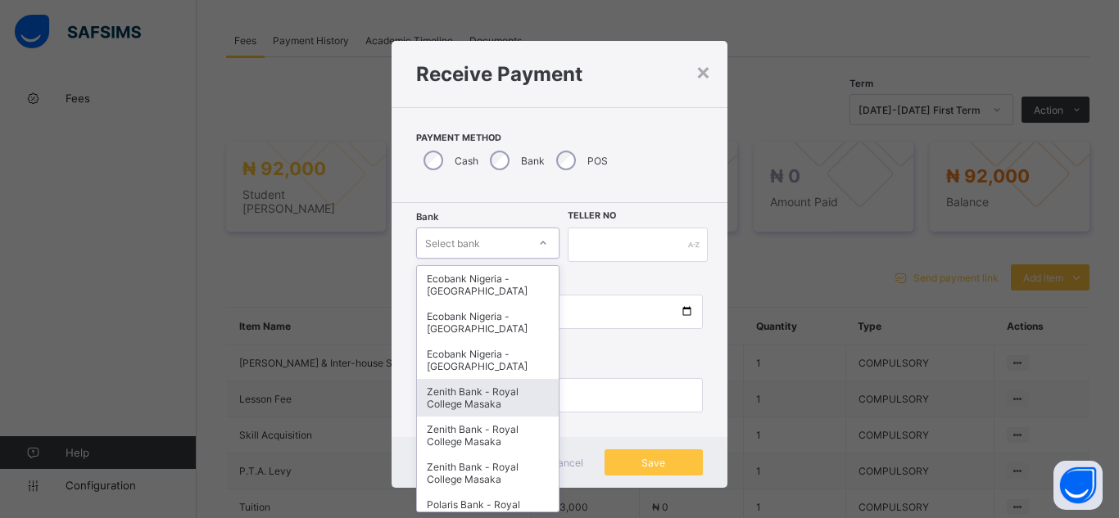
click at [475, 404] on div "Zenith Bank - Royal College Masaka" at bounding box center [488, 398] width 142 height 38
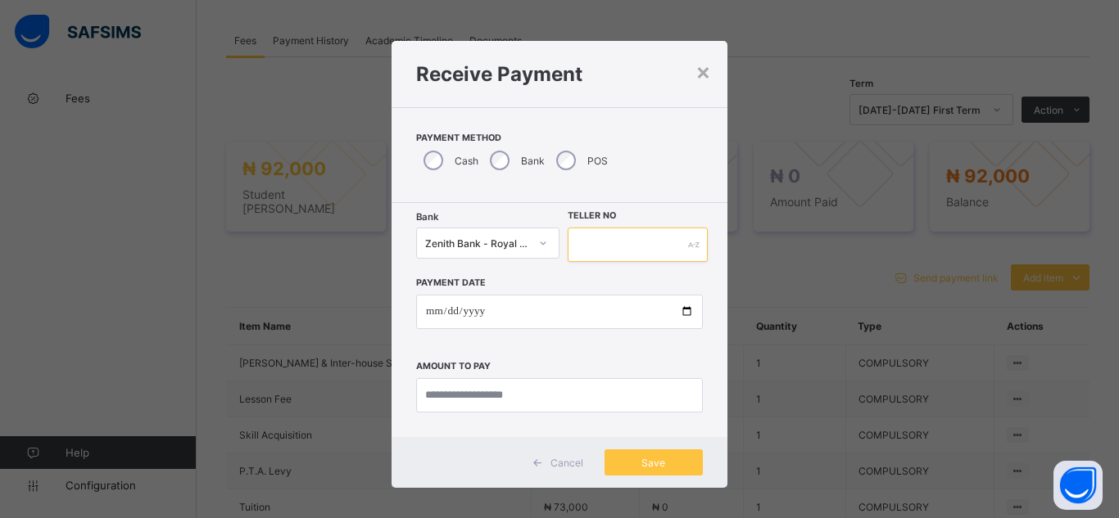
click at [587, 251] on input "text" at bounding box center [638, 245] width 140 height 34
type input "*******"
click at [680, 318] on input "date" at bounding box center [559, 312] width 287 height 34
type input "**********"
click at [446, 405] on input "currency" at bounding box center [559, 395] width 287 height 34
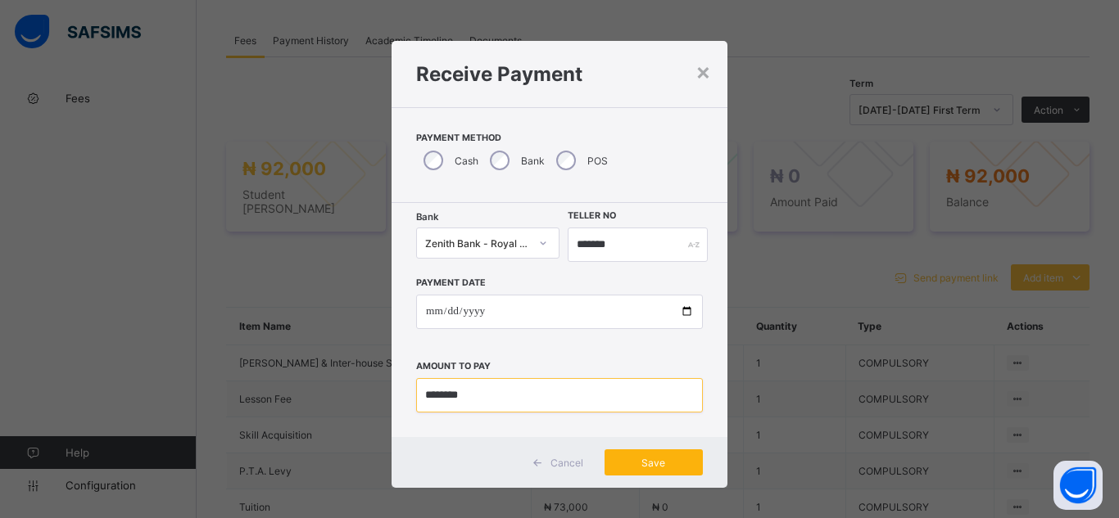
type input "********"
click at [651, 464] on span "Save" at bounding box center [654, 463] width 74 height 12
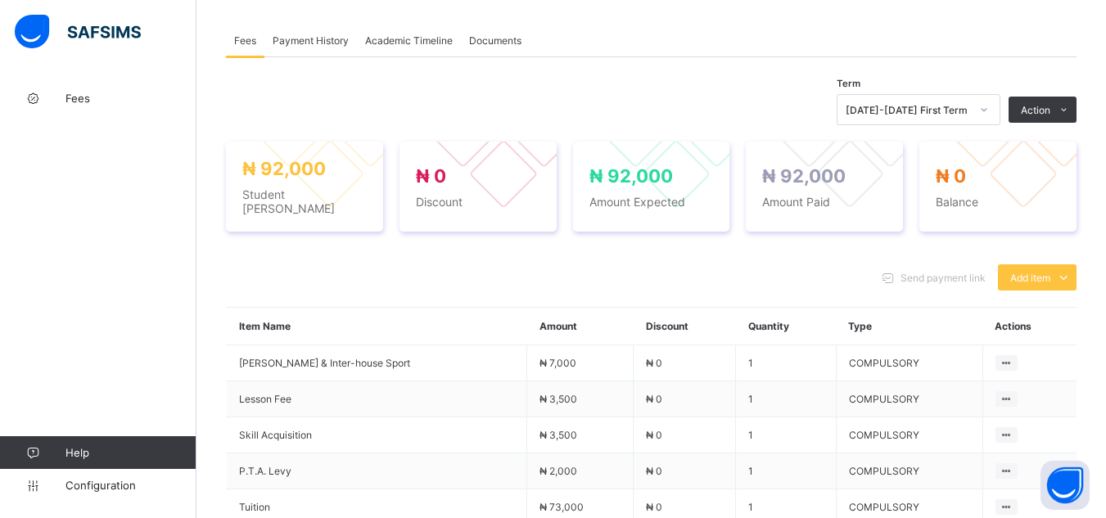
click at [317, 34] on span "Payment History" at bounding box center [311, 40] width 76 height 12
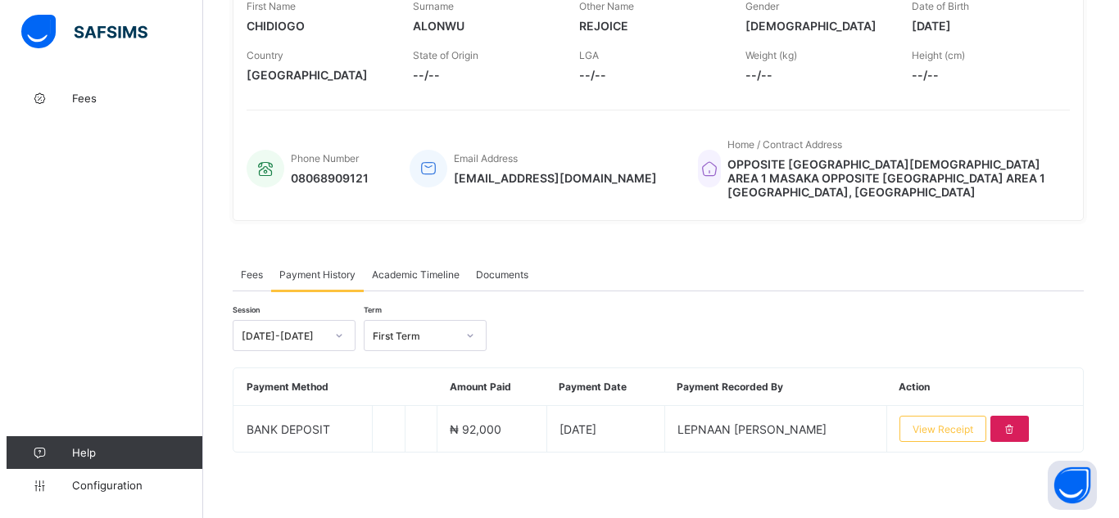
scroll to position [270, 0]
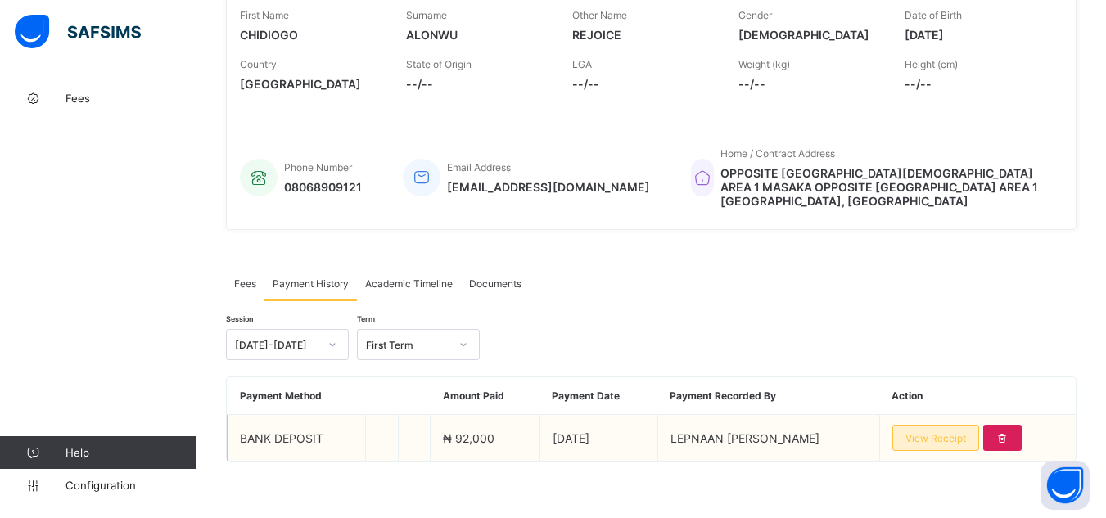
click at [966, 434] on span "View Receipt" at bounding box center [936, 438] width 61 height 12
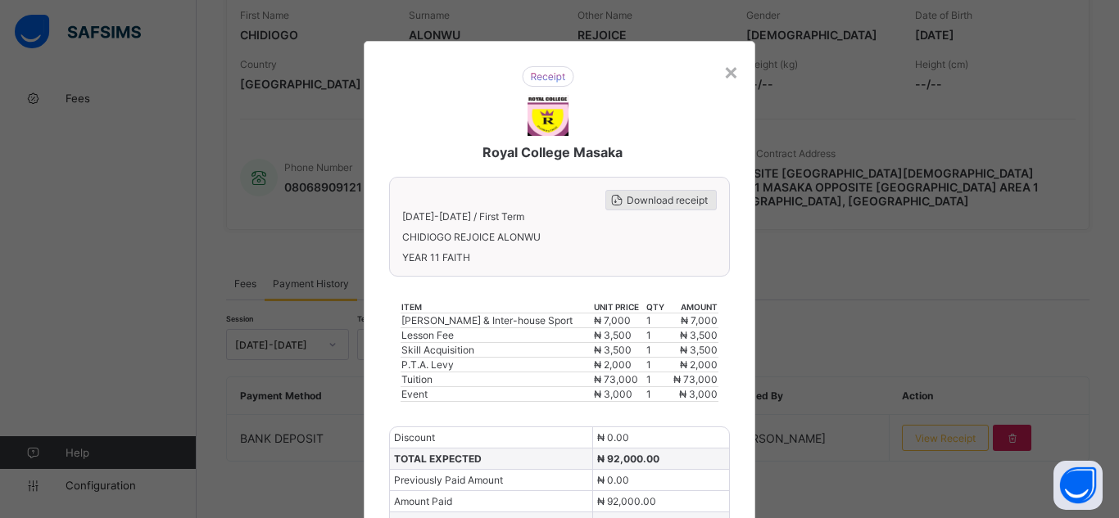
click at [661, 193] on div "Download receipt" at bounding box center [660, 200] width 111 height 20
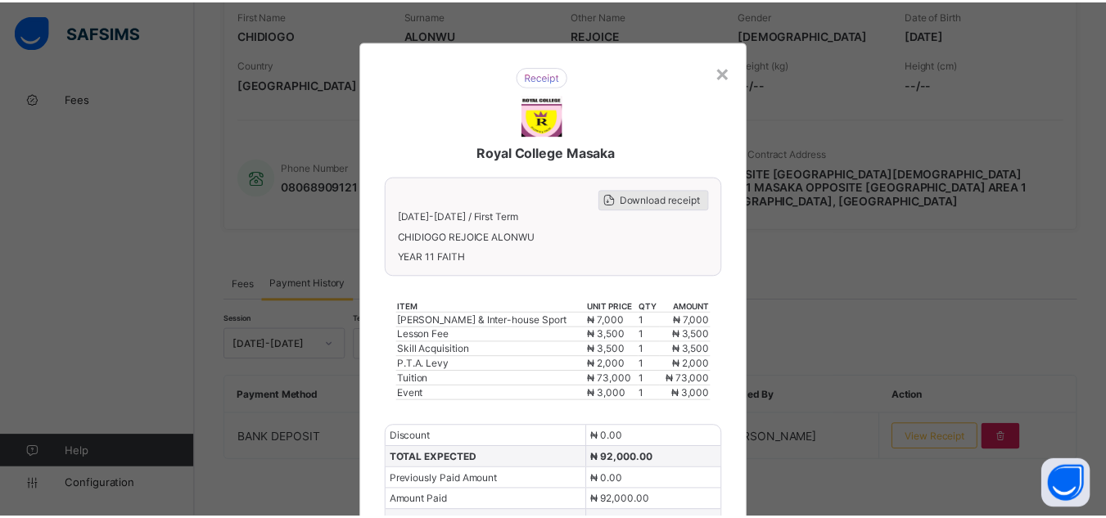
scroll to position [0, 0]
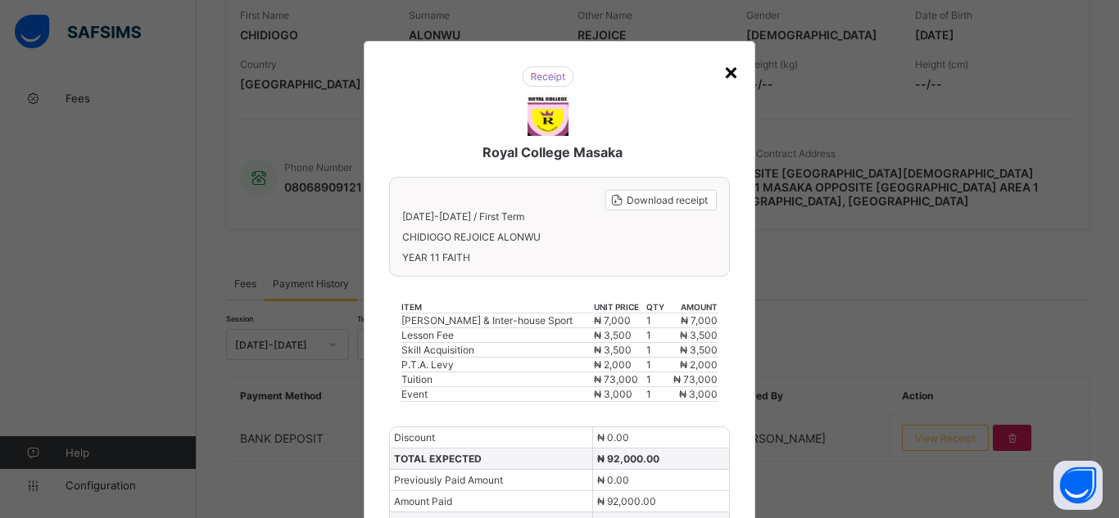
click at [731, 71] on div "×" at bounding box center [731, 71] width 16 height 28
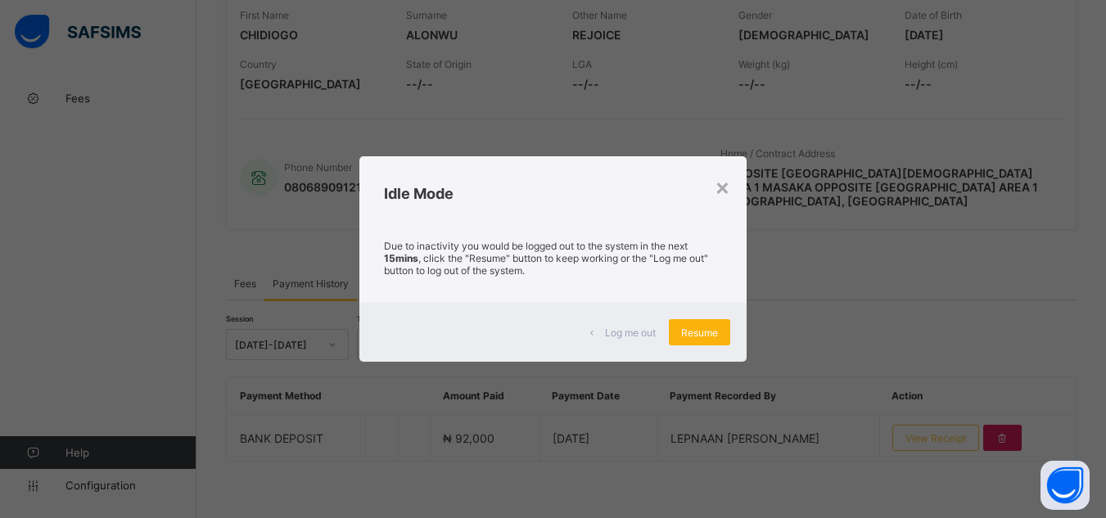
click at [706, 334] on span "Resume" at bounding box center [699, 333] width 37 height 12
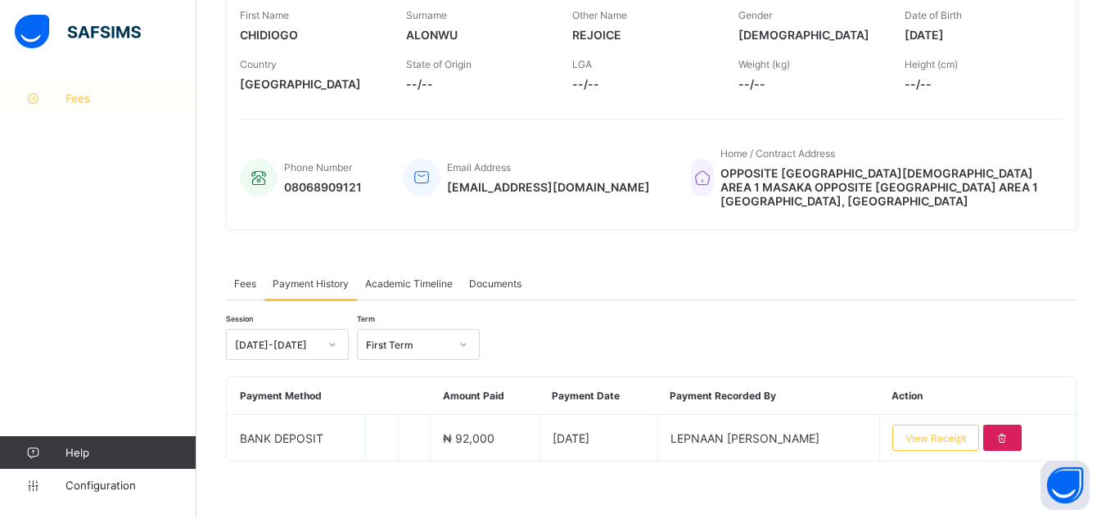
click at [131, 108] on link "Fees" at bounding box center [98, 98] width 197 height 33
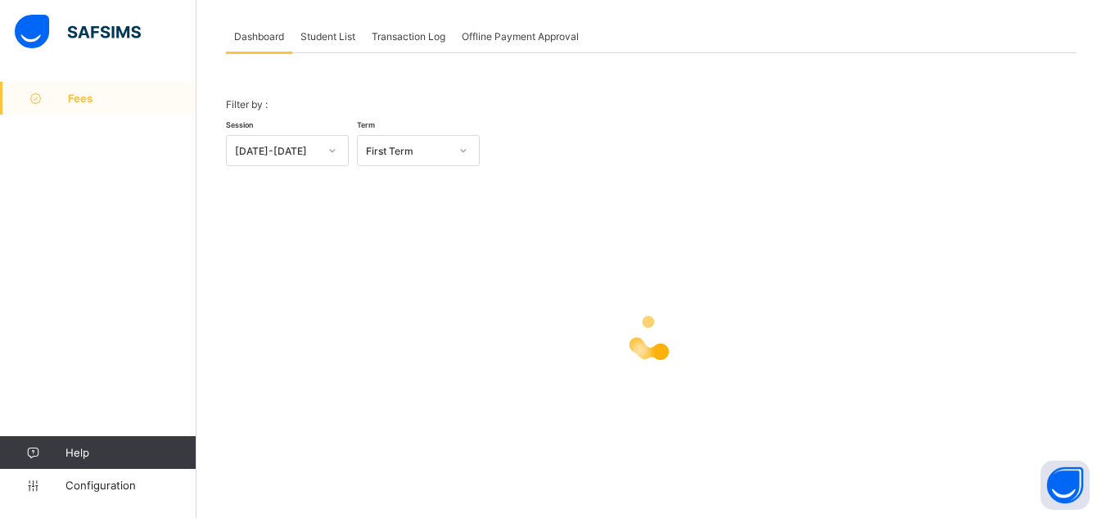
click at [327, 45] on div "Student List" at bounding box center [327, 36] width 71 height 33
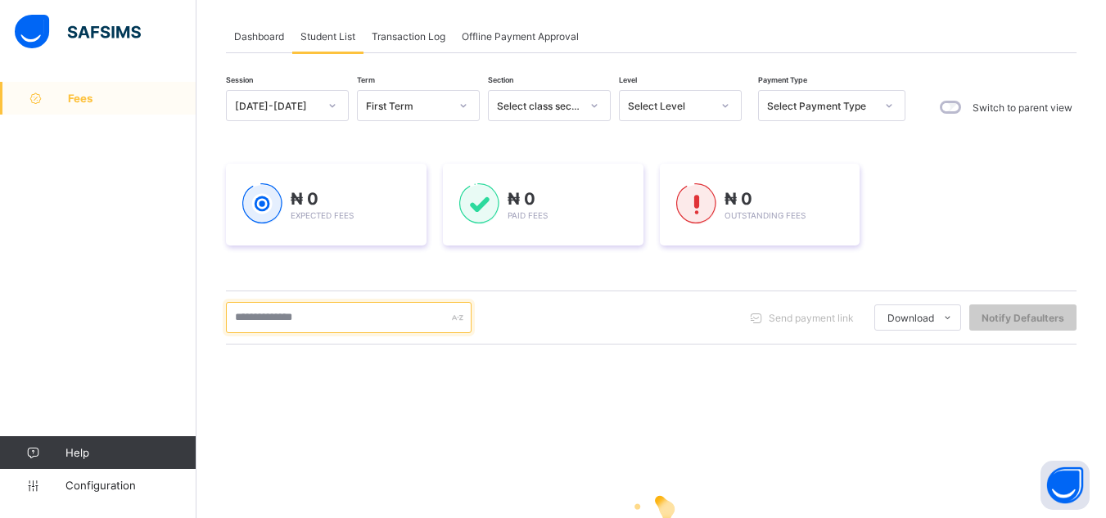
click at [289, 316] on input "text" at bounding box center [349, 317] width 246 height 31
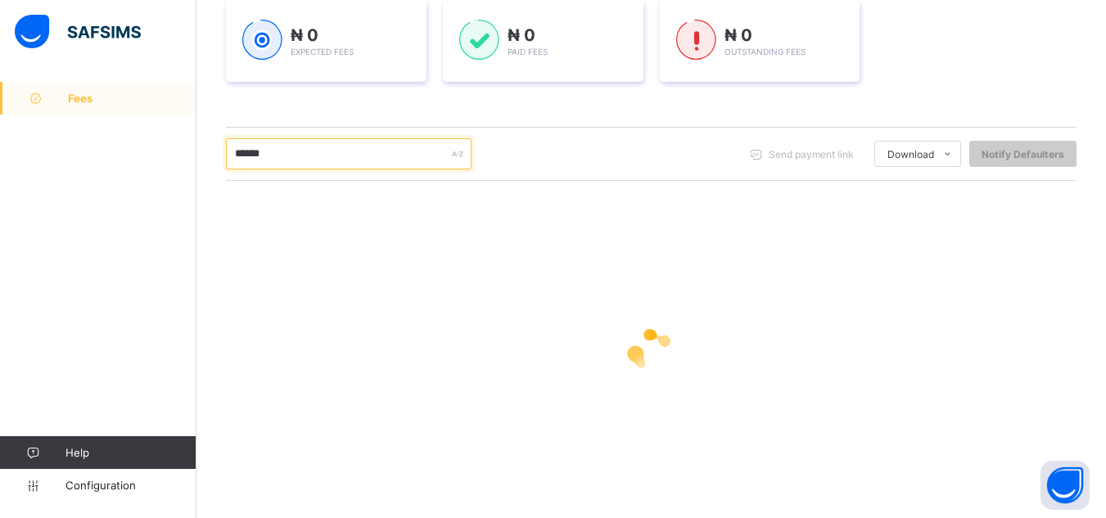
scroll to position [264, 0]
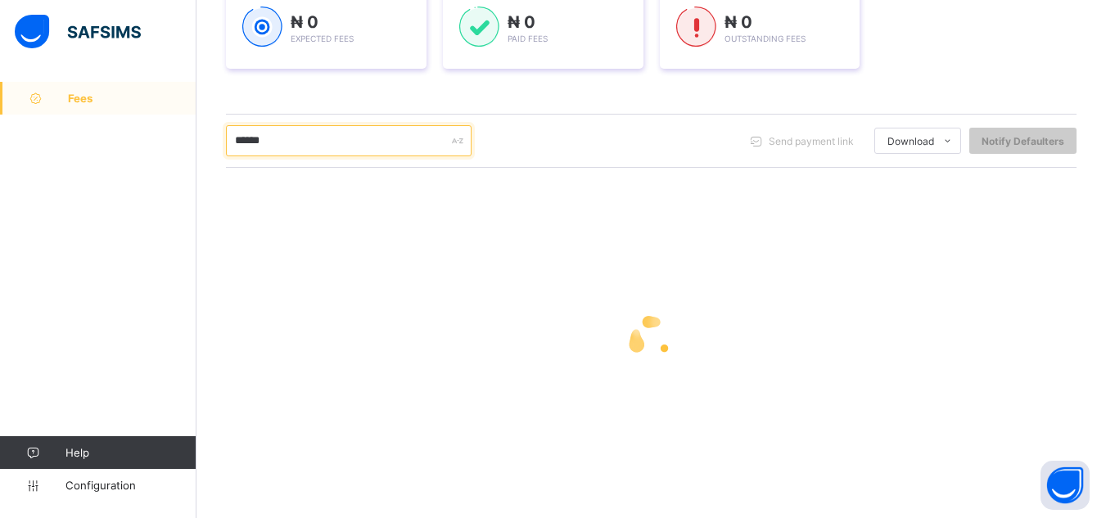
type input "******"
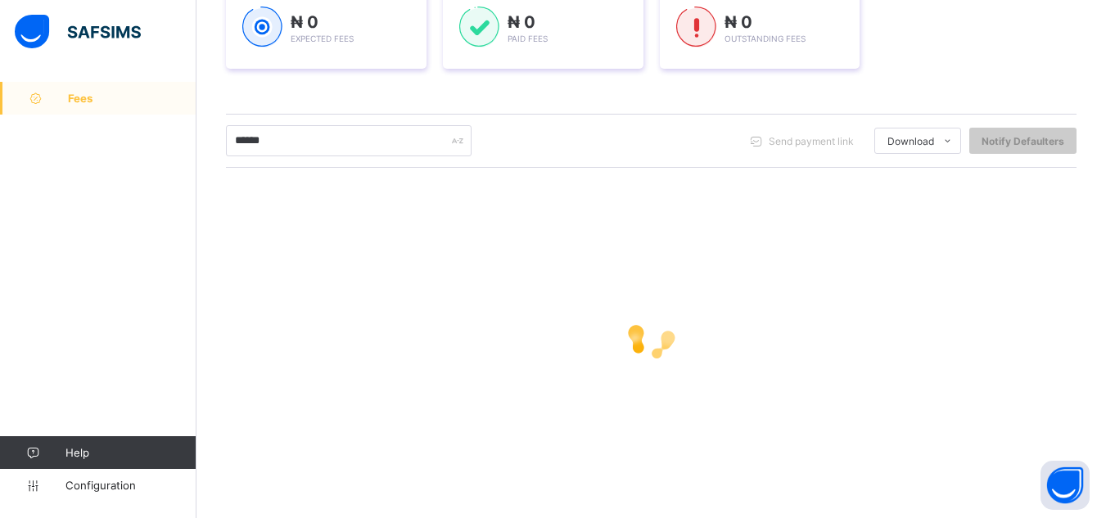
click at [341, 210] on div at bounding box center [651, 338] width 851 height 311
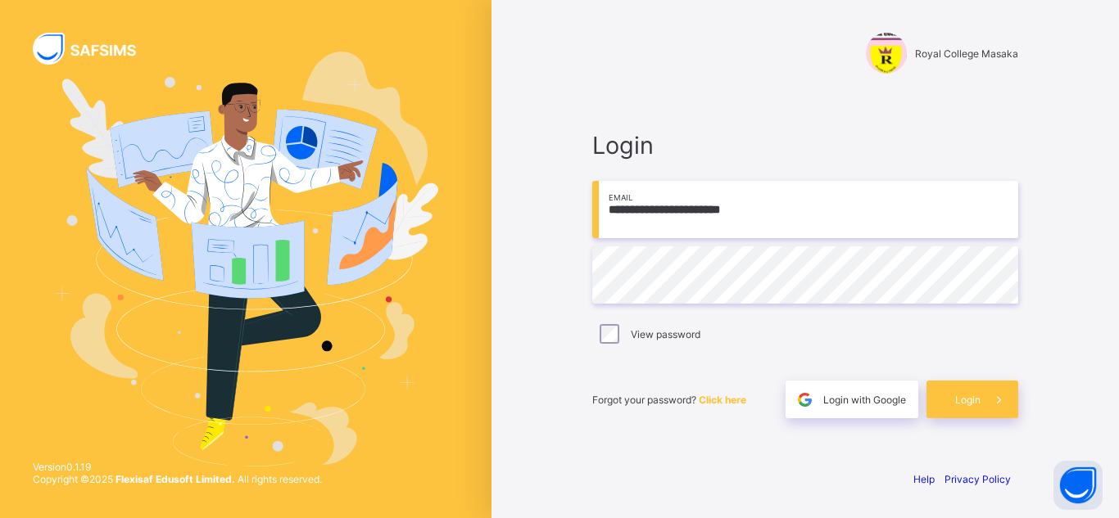
click at [219, 225] on img at bounding box center [246, 259] width 386 height 414
